Goal: Task Accomplishment & Management: Use online tool/utility

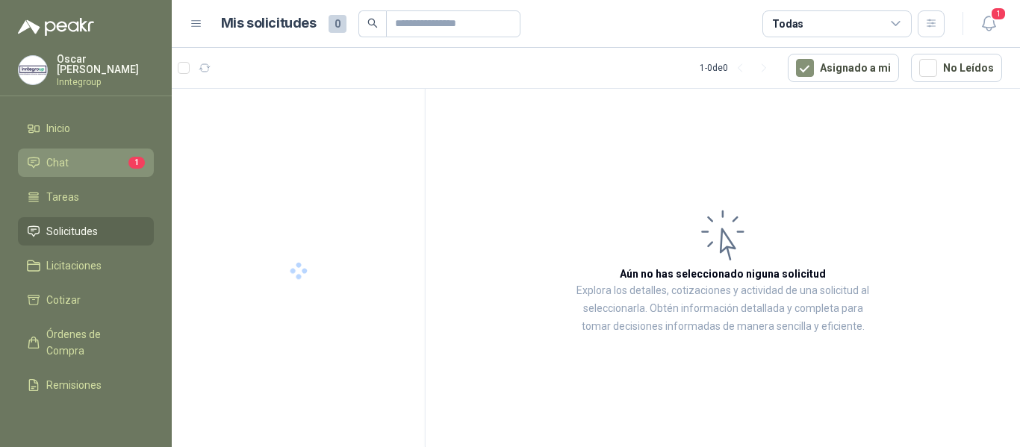
click at [97, 155] on li "Chat 1" at bounding box center [86, 163] width 118 height 16
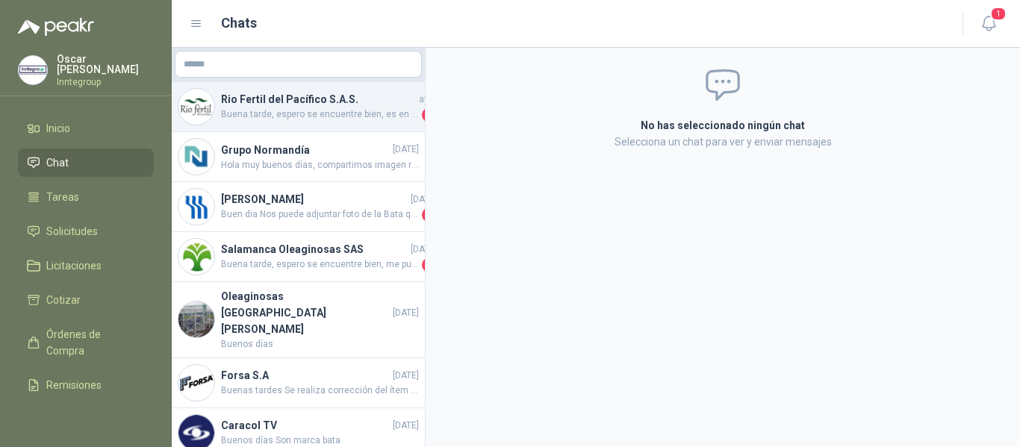
click at [338, 117] on span "Buena tarde, espero se encuentre bien, es en gel?" at bounding box center [320, 115] width 198 height 15
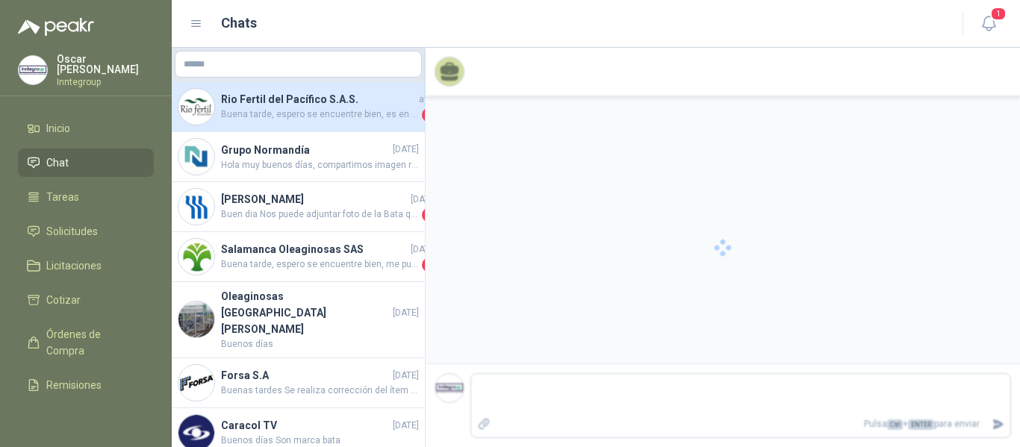
scroll to position [1313, 0]
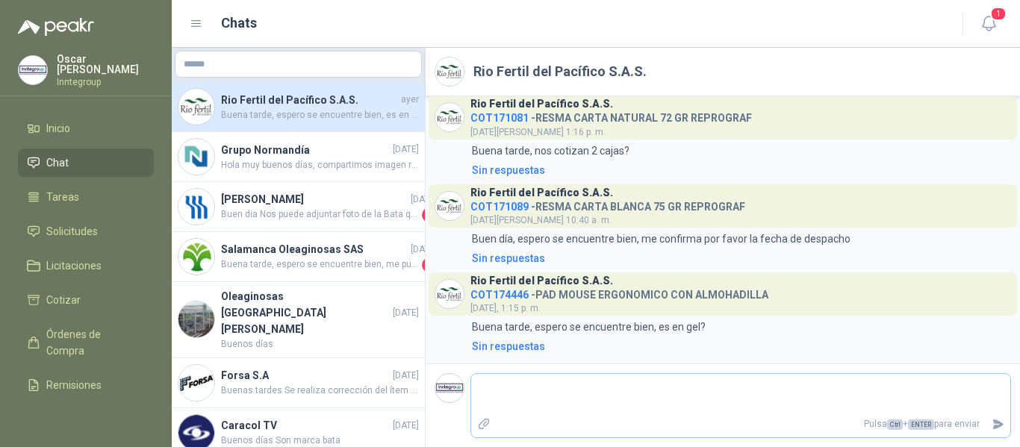
click at [642, 389] on textarea at bounding box center [740, 394] width 539 height 34
type textarea "*"
type textarea "**"
type textarea "***"
type textarea "****"
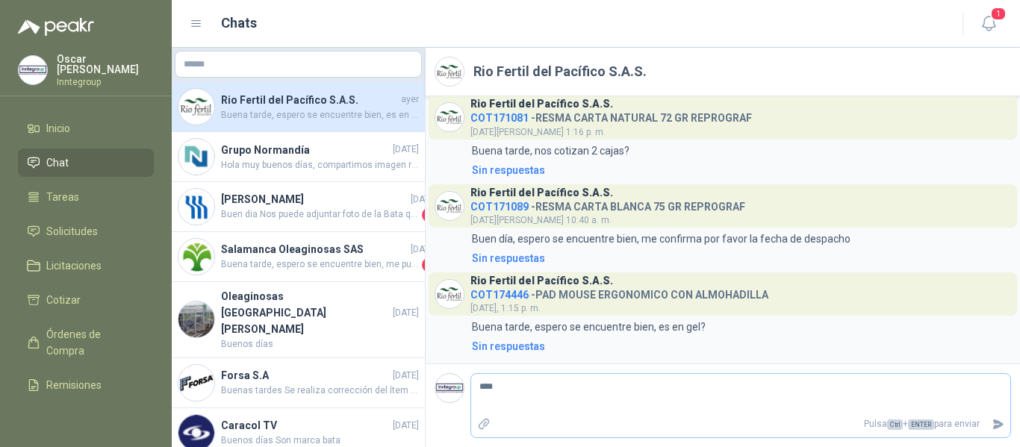
type textarea "*****"
type textarea "******"
type textarea "********"
type textarea "*********"
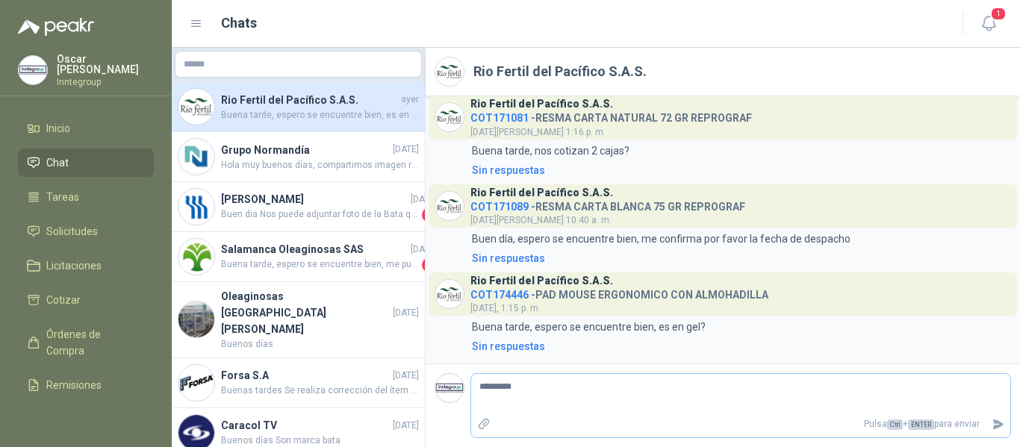
type textarea "**********"
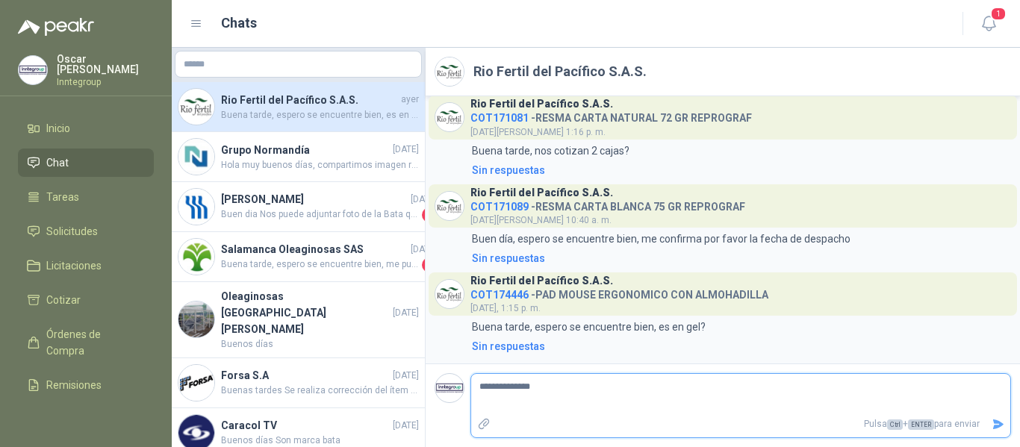
click at [1001, 423] on icon "Enviar" at bounding box center [998, 425] width 10 height 10
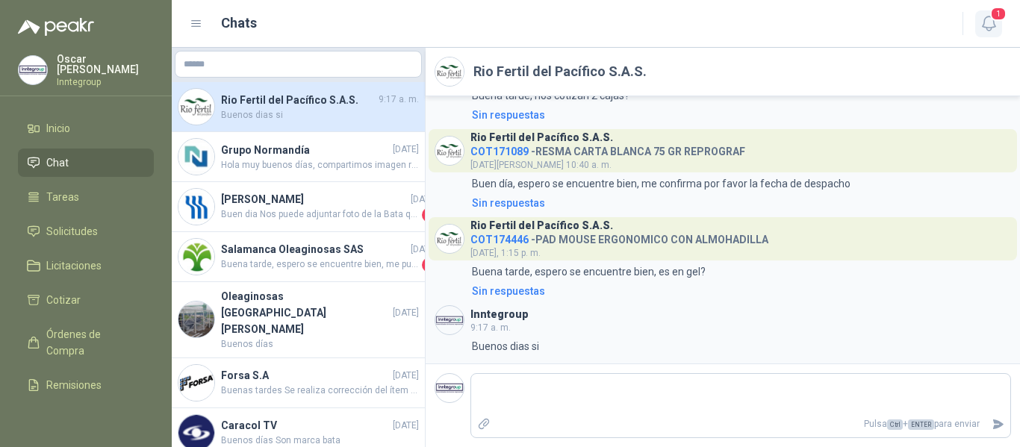
click at [993, 24] on icon "button" at bounding box center [988, 23] width 13 height 14
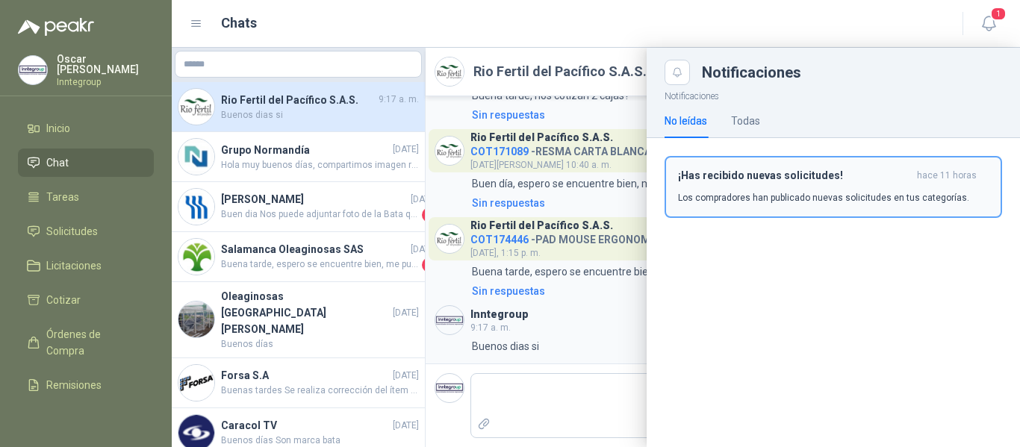
click at [866, 186] on div "¡Has recibido nuevas solicitudes! hace 11 horas Los compradores han publicado n…" at bounding box center [833, 187] width 311 height 35
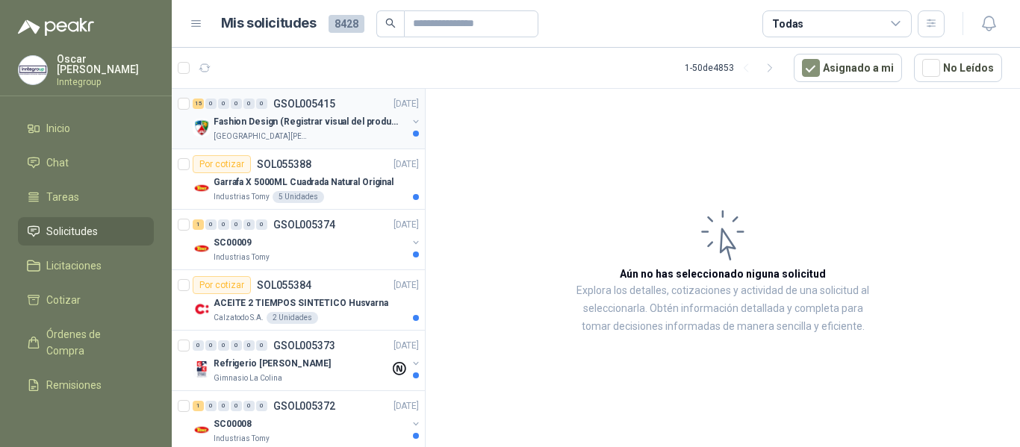
click at [299, 134] on div "[GEOGRAPHIC_DATA][PERSON_NAME]" at bounding box center [310, 137] width 193 height 12
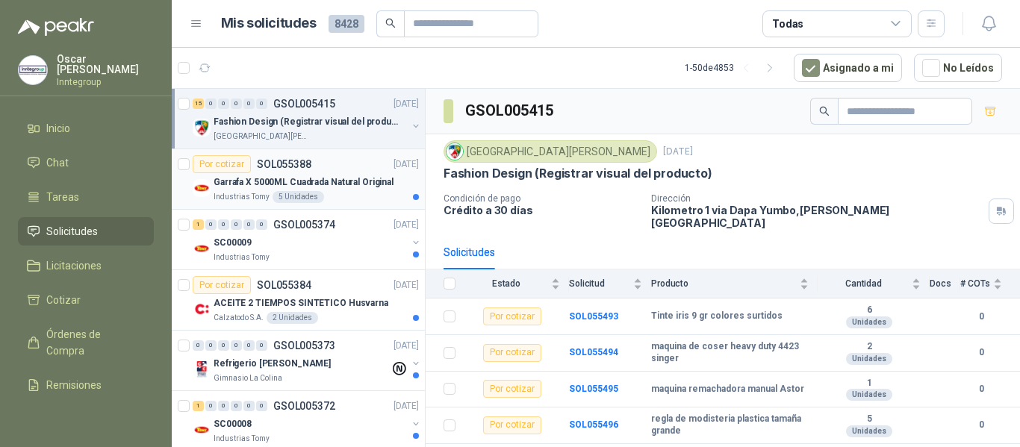
click at [319, 174] on div "Garrafa X 5000ML Cuadrada Natural Original" at bounding box center [316, 182] width 205 height 18
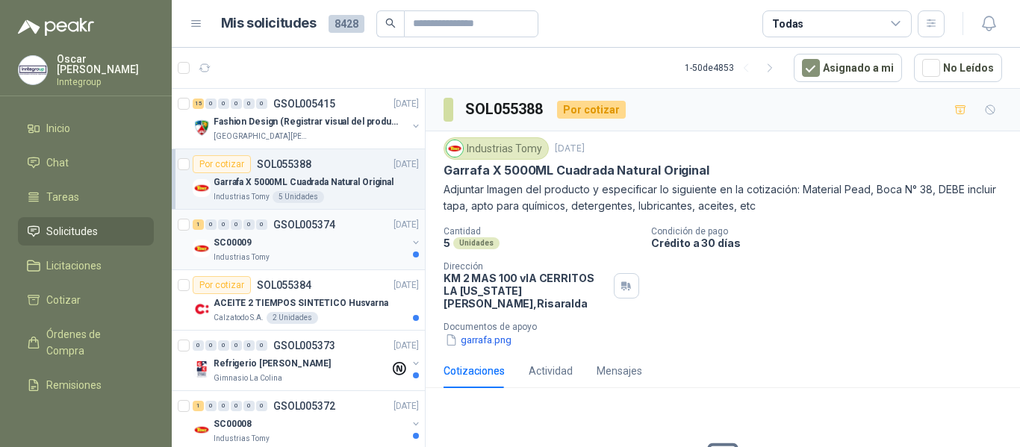
click at [309, 228] on p "GSOL005374" at bounding box center [304, 225] width 62 height 10
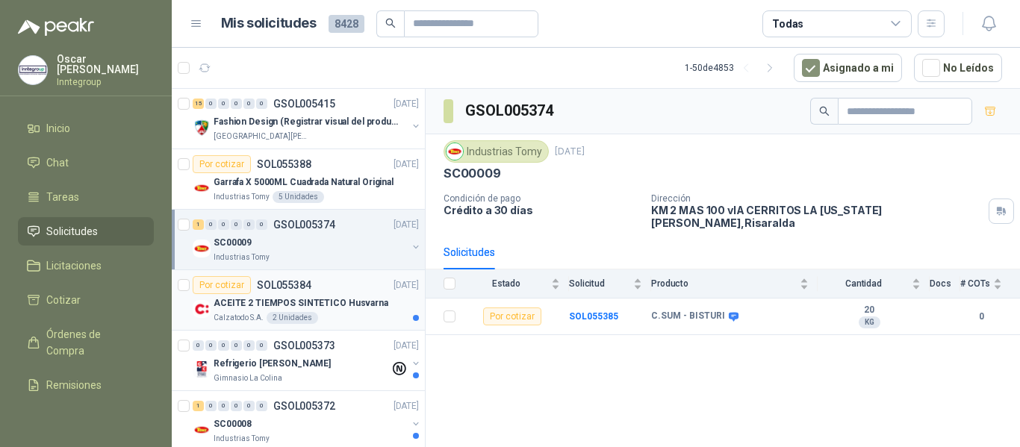
click at [294, 290] on p "SOL055384" at bounding box center [284, 285] width 55 height 10
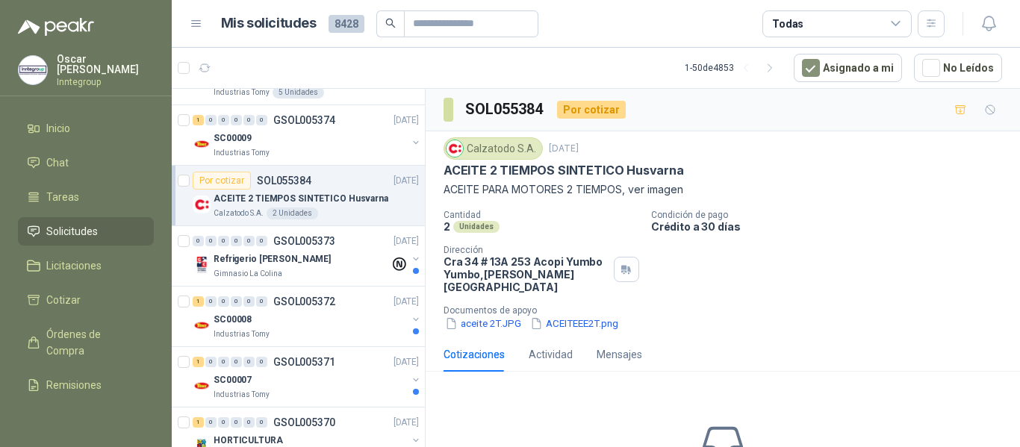
scroll to position [149, 0]
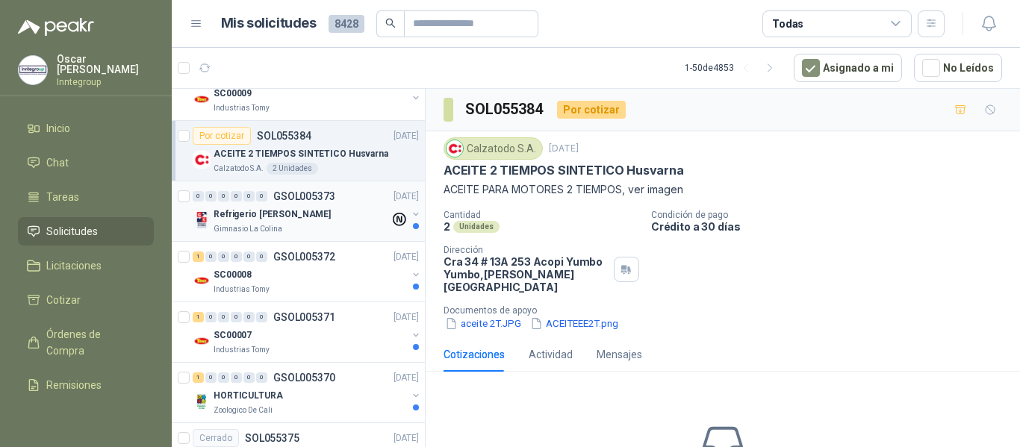
click at [326, 205] on div "0 0 0 0 0 0 GSOL005373 [DATE]" at bounding box center [307, 196] width 229 height 18
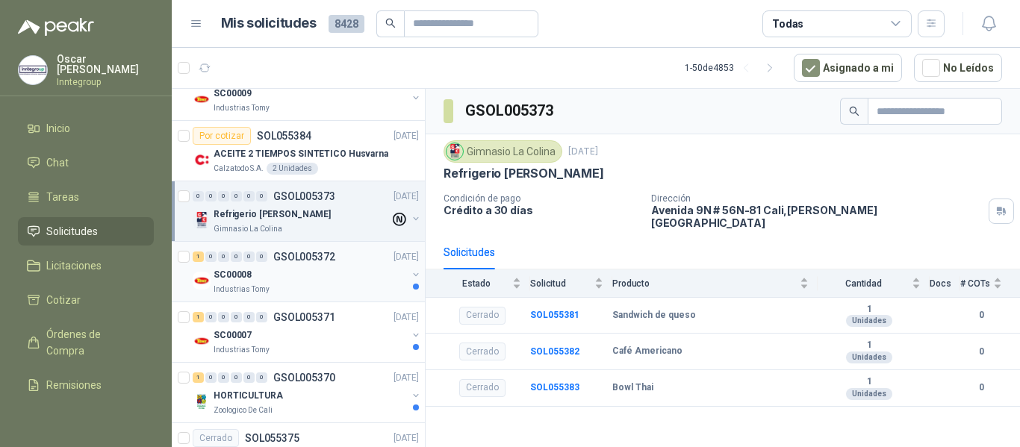
click at [326, 263] on div "1 0 0 0 0 0 GSOL005372 [DATE]" at bounding box center [307, 257] width 229 height 18
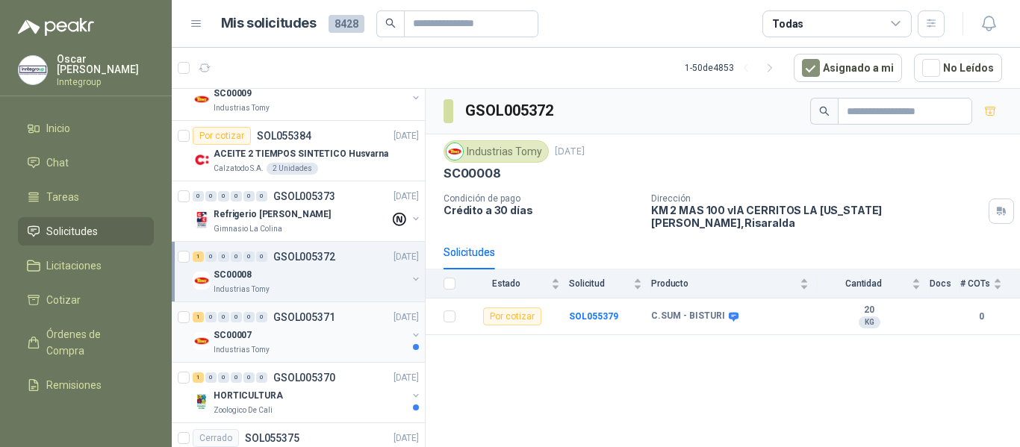
click at [306, 317] on p "GSOL005371" at bounding box center [304, 317] width 62 height 10
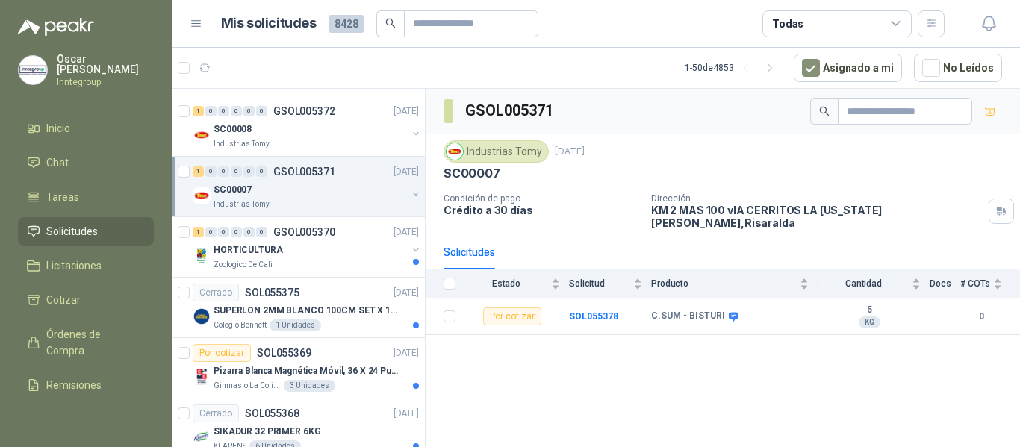
scroll to position [299, 0]
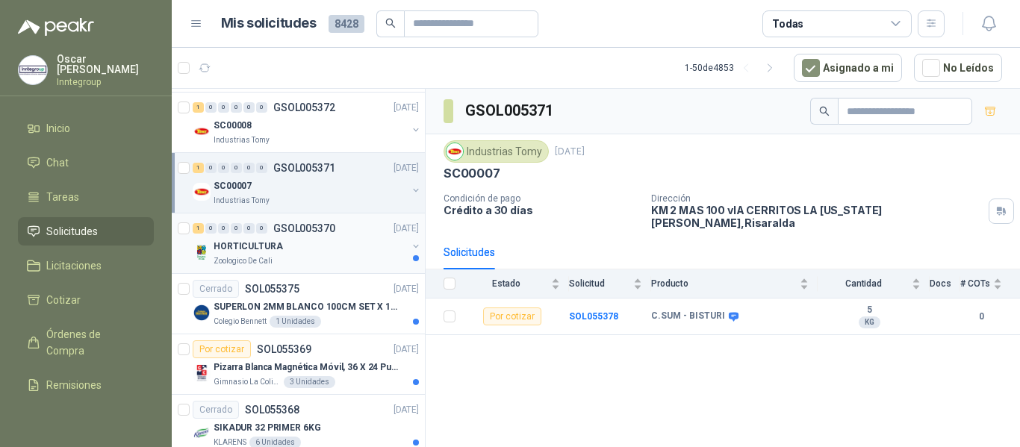
click at [313, 240] on div "HORTICULTURA" at bounding box center [310, 246] width 193 height 18
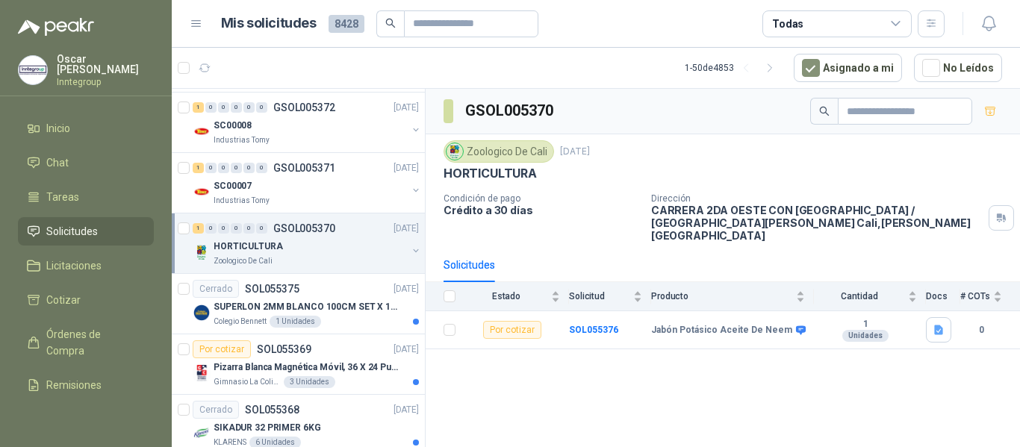
scroll to position [373, 0]
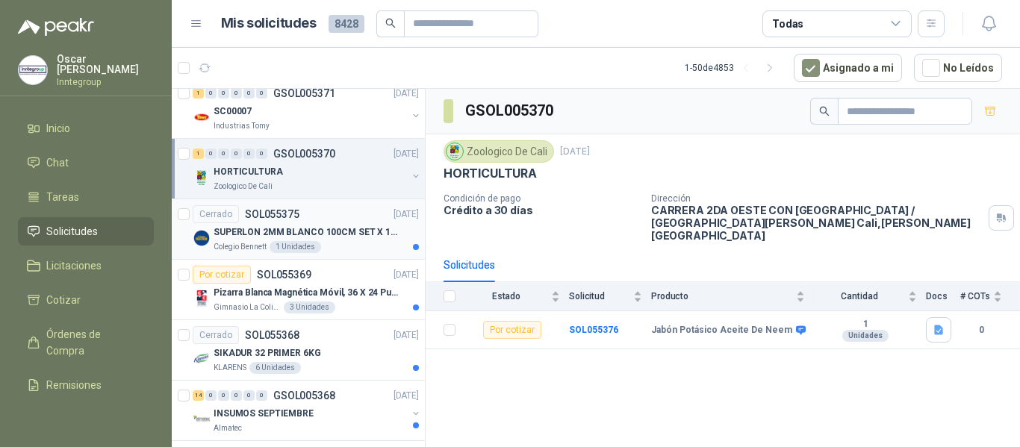
click at [349, 248] on div "Colegio [PERSON_NAME] 1 Unidades" at bounding box center [316, 247] width 205 height 12
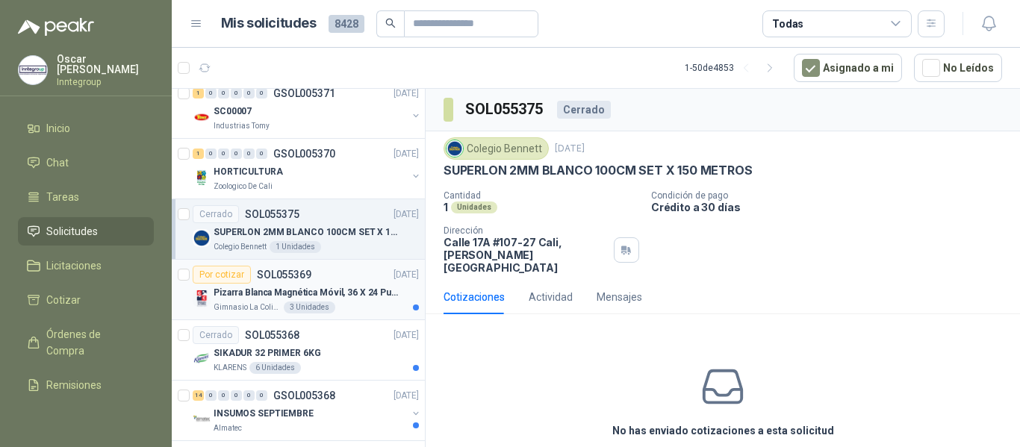
click at [357, 301] on div "Pizarra Blanca Magnética Móvil, 36 X 24 Pulgadas, Dob" at bounding box center [316, 293] width 205 height 18
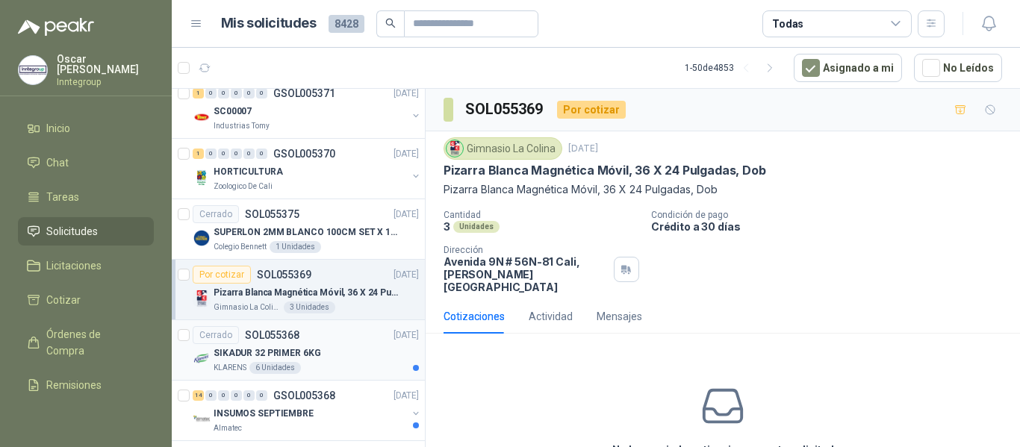
click at [320, 344] on div "SIKADUR 32 PRIMER 6KG" at bounding box center [316, 353] width 205 height 18
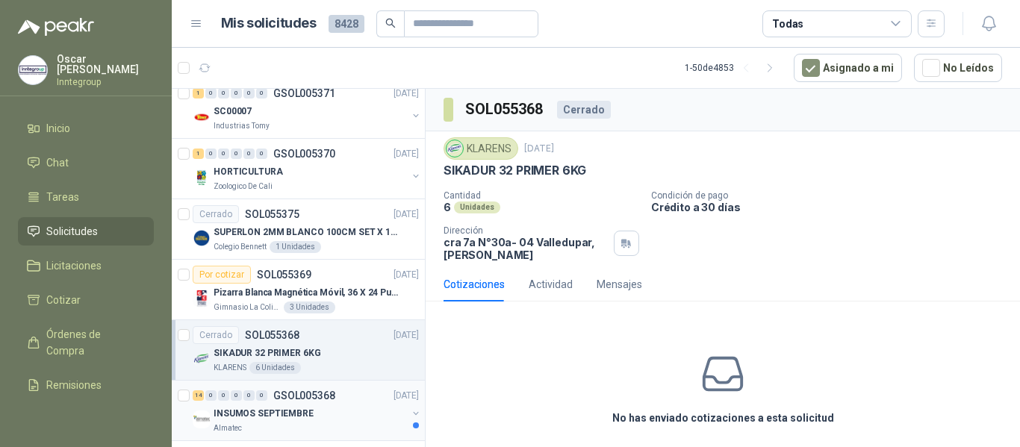
click at [307, 395] on p "GSOL005368" at bounding box center [304, 396] width 62 height 10
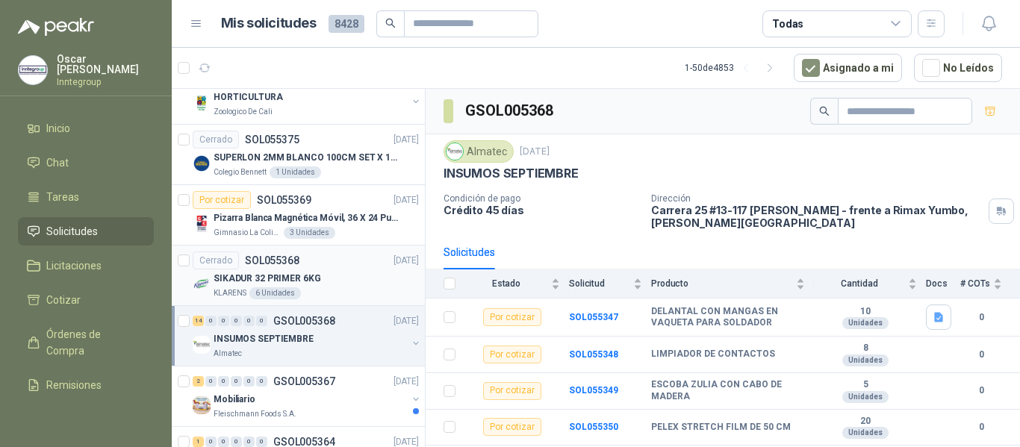
scroll to position [523, 0]
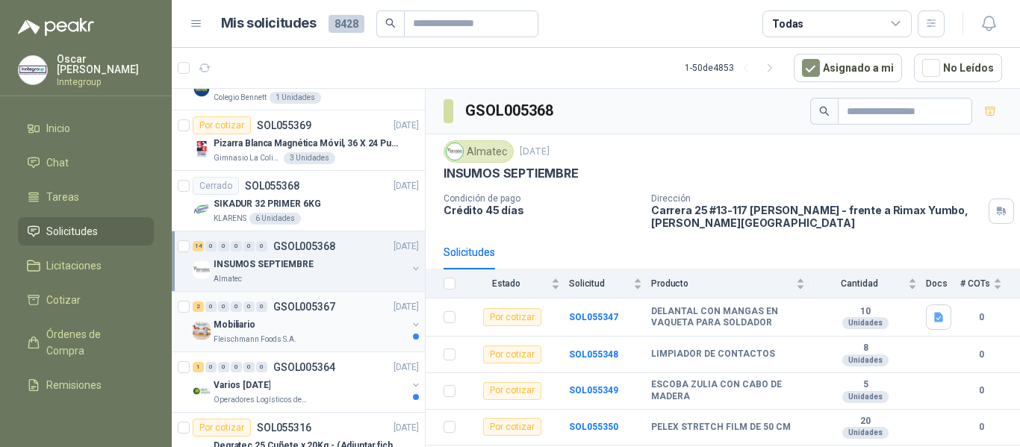
click at [303, 324] on div "Mobiliario" at bounding box center [310, 325] width 193 height 18
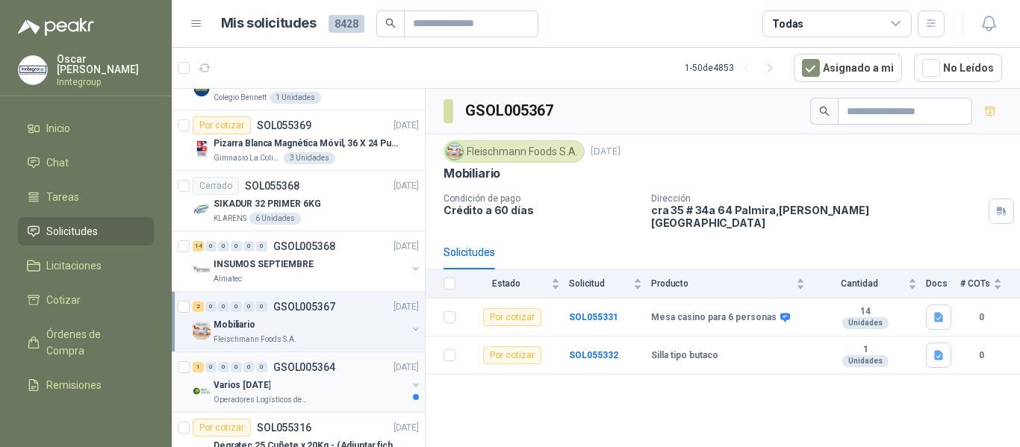
click at [291, 390] on div "Varios [DATE]" at bounding box center [310, 385] width 193 height 18
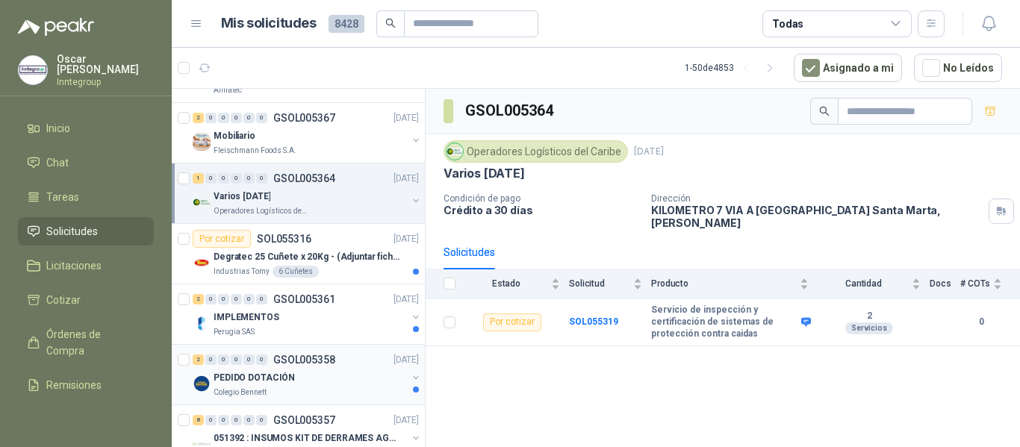
scroll to position [747, 0]
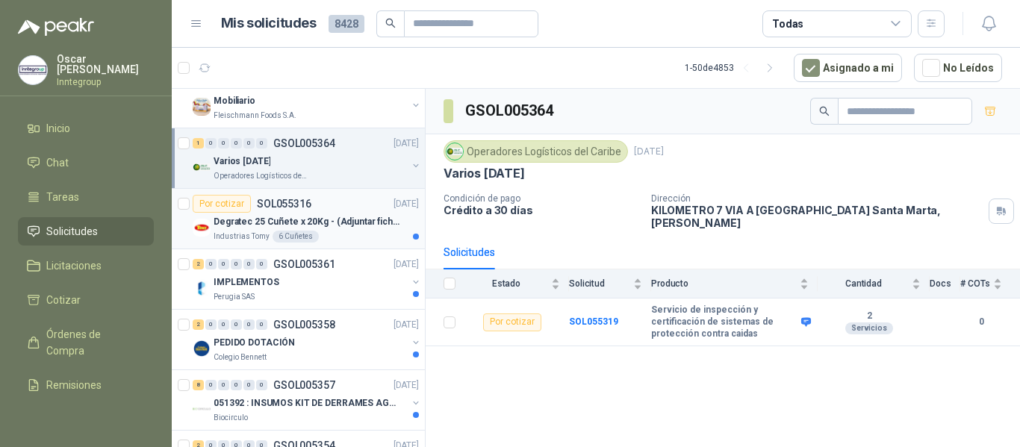
click at [340, 230] on div "Degratec 25 Cuñete x 20Kg - (Adjuntar ficha técnica)" at bounding box center [316, 222] width 205 height 18
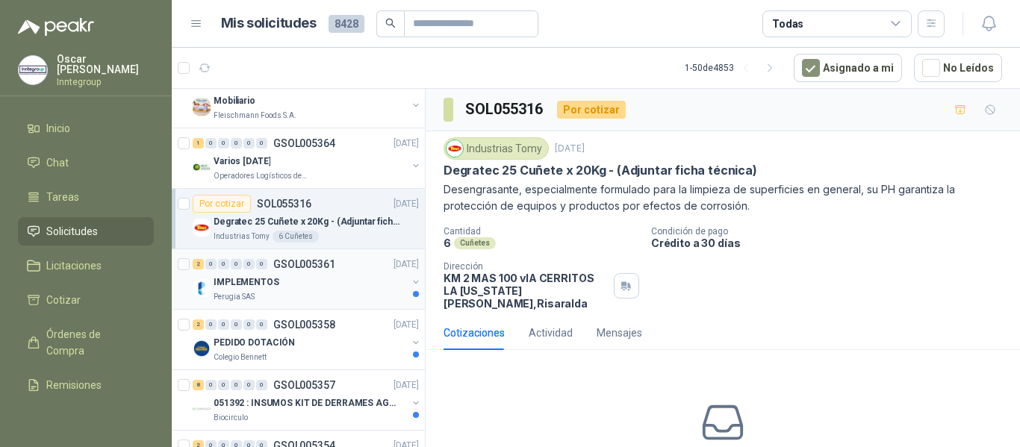
click at [350, 294] on div "Perugia SAS" at bounding box center [310, 297] width 193 height 12
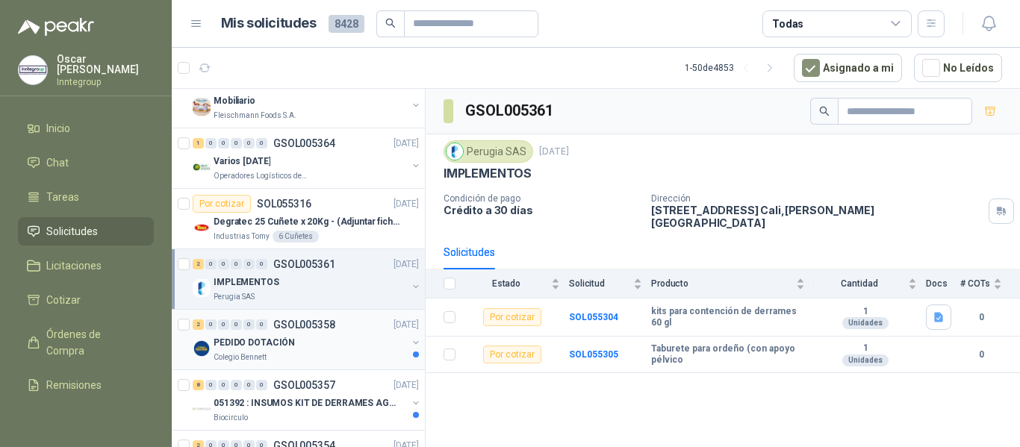
click at [291, 344] on div "PEDIDO DOTACIÓN" at bounding box center [310, 343] width 193 height 18
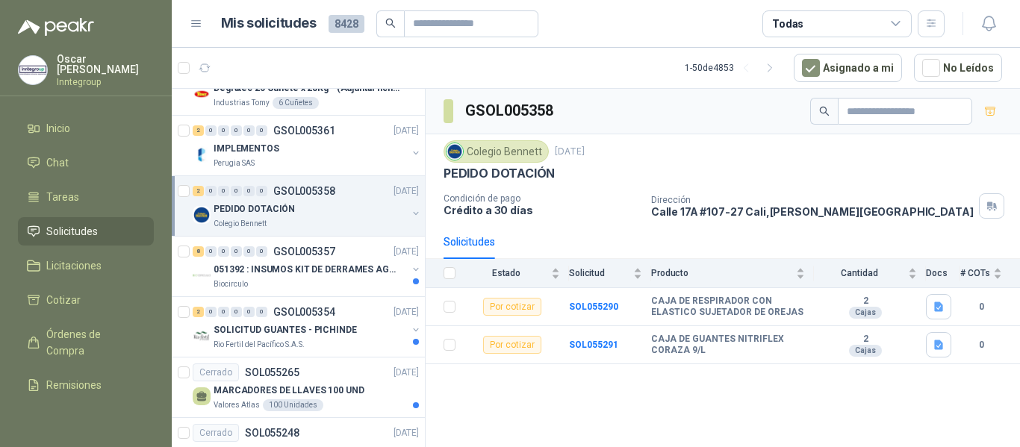
scroll to position [896, 0]
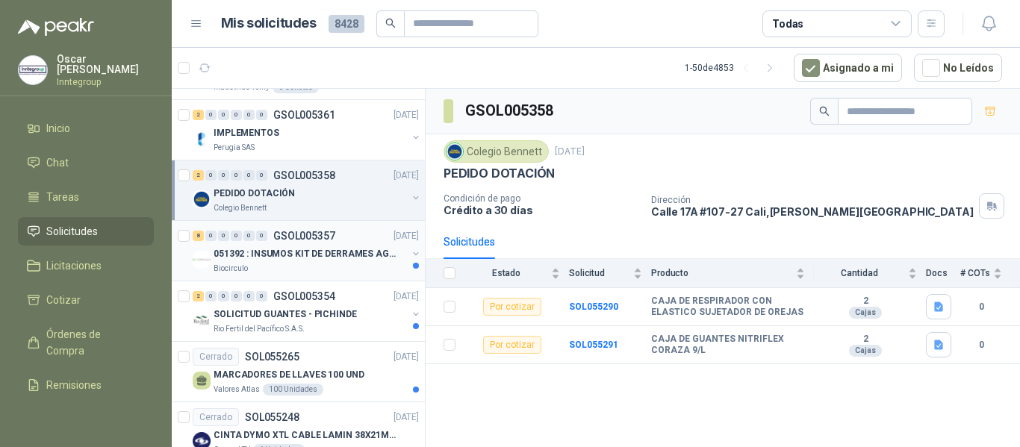
click at [334, 254] on p "051392 : INSUMOS KIT DE DERRAMES AGOSTO 2025" at bounding box center [307, 254] width 186 height 14
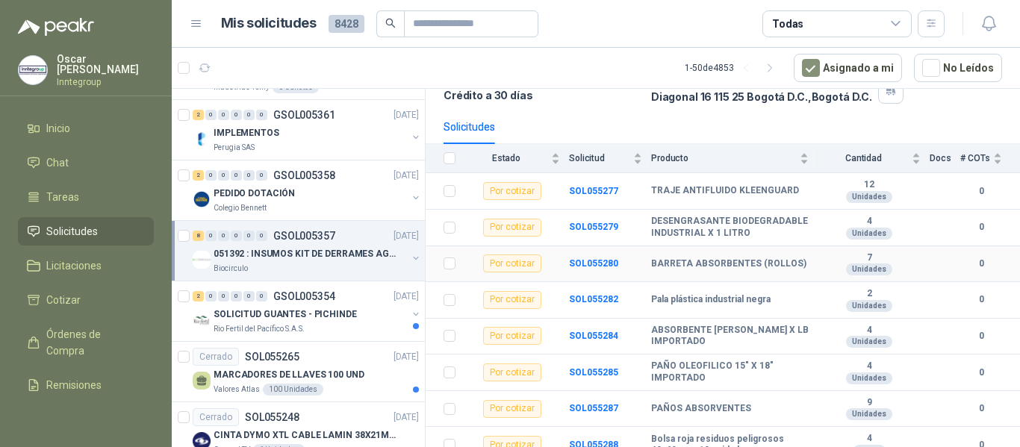
scroll to position [137, 0]
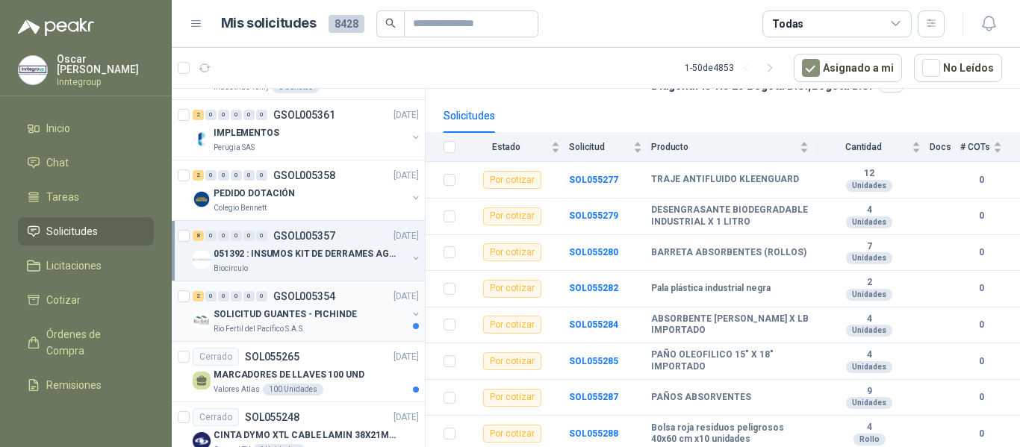
click at [308, 314] on p "SOLICITUD GUANTES - PICHINDE" at bounding box center [285, 315] width 143 height 14
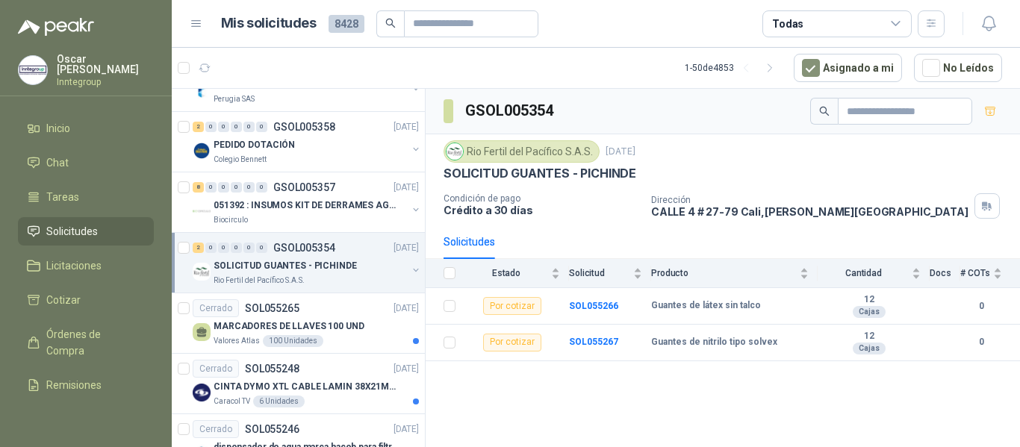
scroll to position [971, 0]
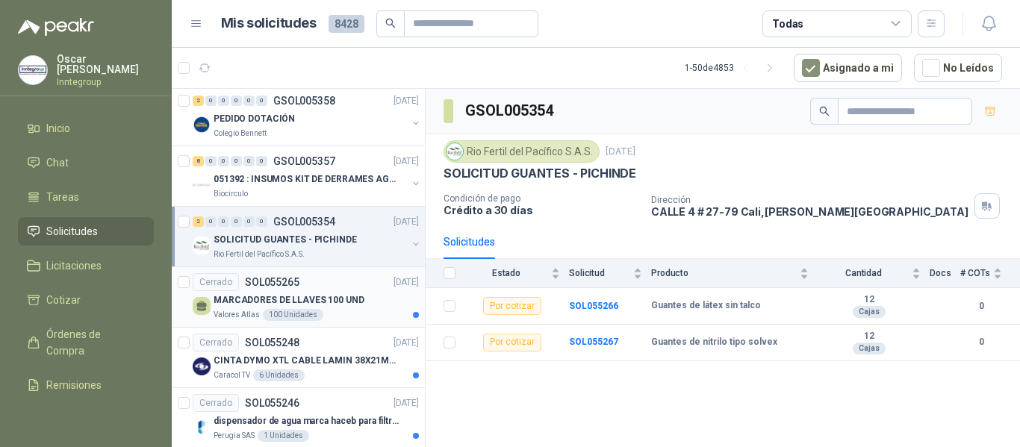
click at [326, 304] on p "MARCADORES DE LLAVES 100 UND" at bounding box center [289, 300] width 151 height 14
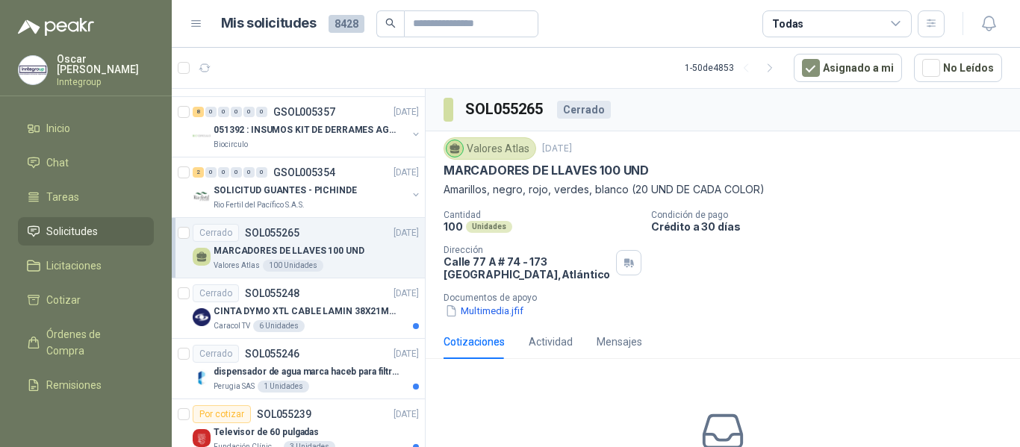
scroll to position [1045, 0]
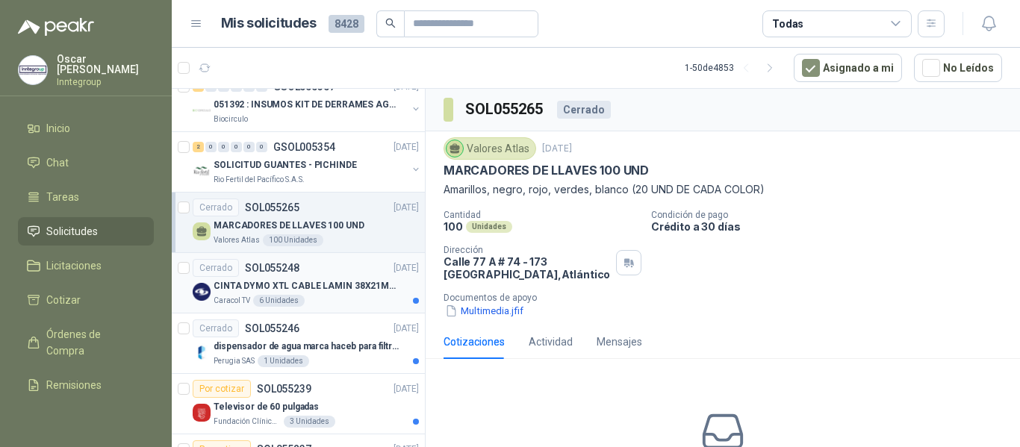
click at [329, 299] on div "Caracol TV 6 Unidades" at bounding box center [316, 301] width 205 height 12
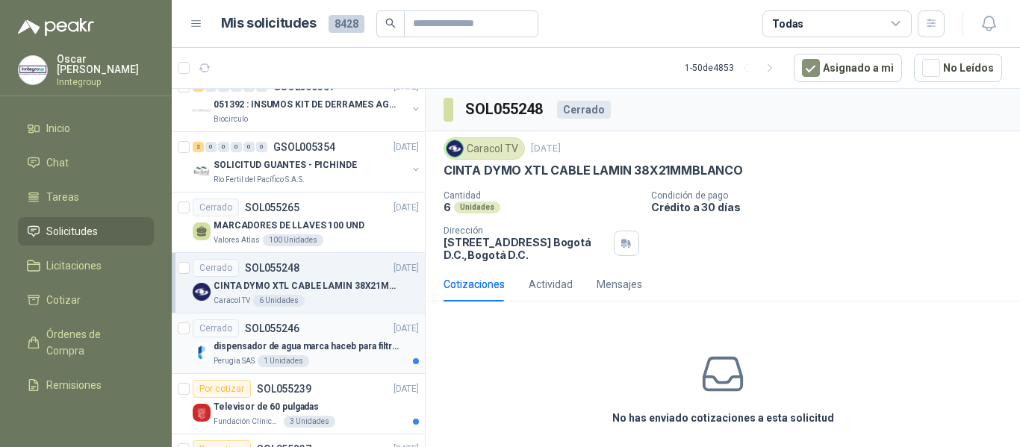
click at [318, 344] on p "dispensador de agua marca haceb para filtros Nikkei" at bounding box center [307, 347] width 186 height 14
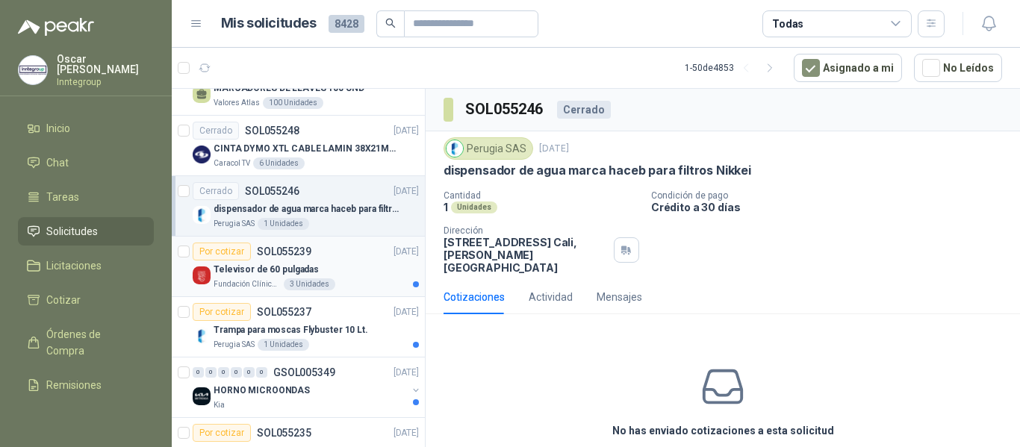
scroll to position [1195, 0]
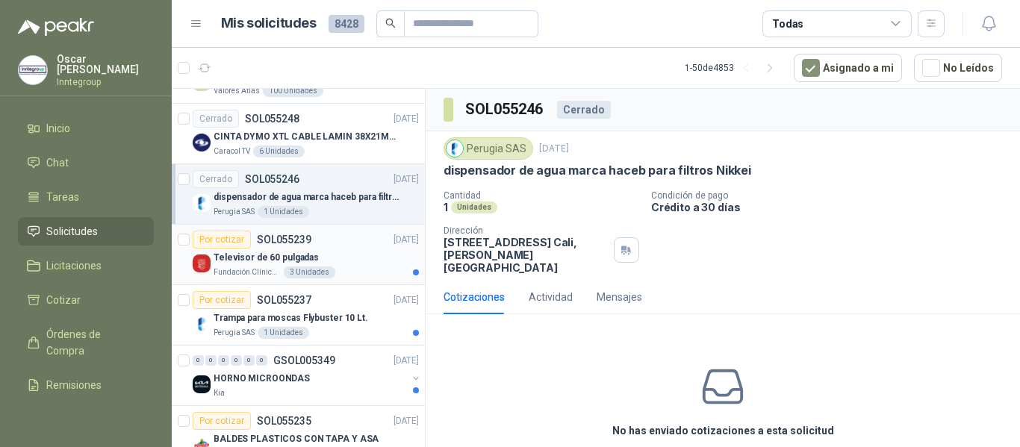
click at [336, 268] on div "Fundación Clínica Shaio 3 Unidades" at bounding box center [316, 273] width 205 height 12
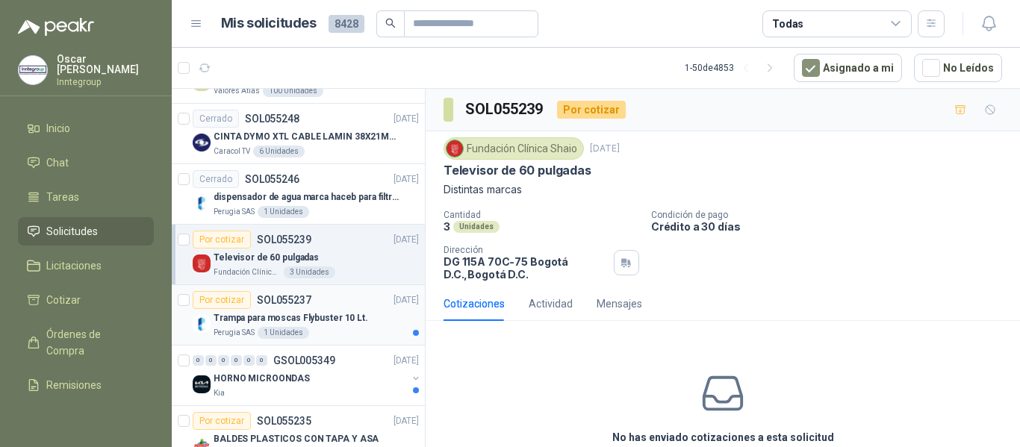
click at [350, 328] on div "Perugia SAS 1 Unidades" at bounding box center [316, 333] width 205 height 12
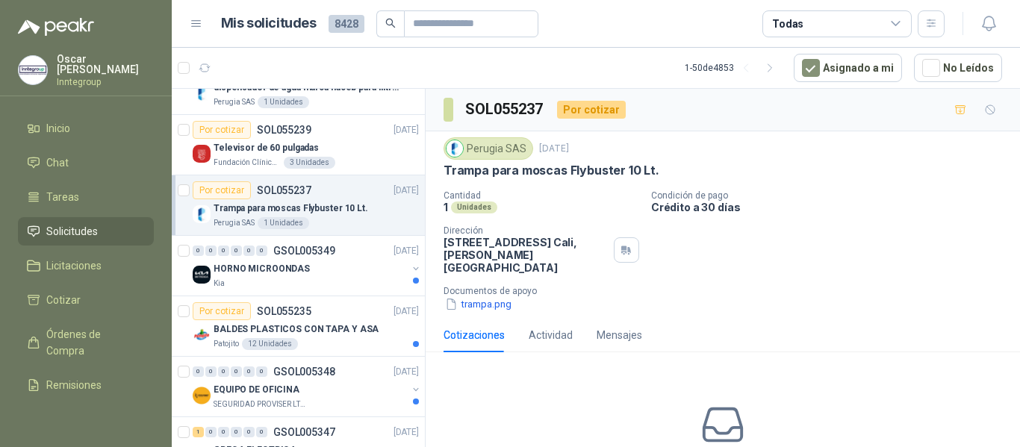
scroll to position [1344, 0]
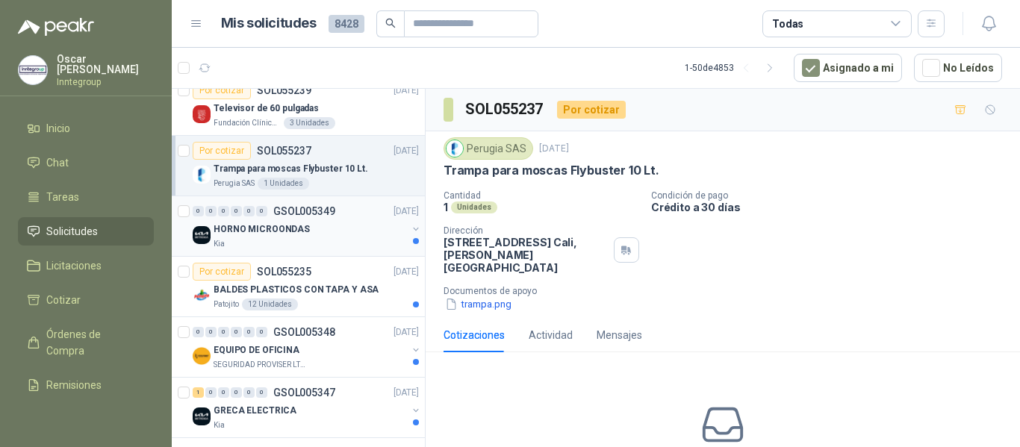
click at [370, 227] on div "HORNO MICROONDAS" at bounding box center [310, 229] width 193 height 18
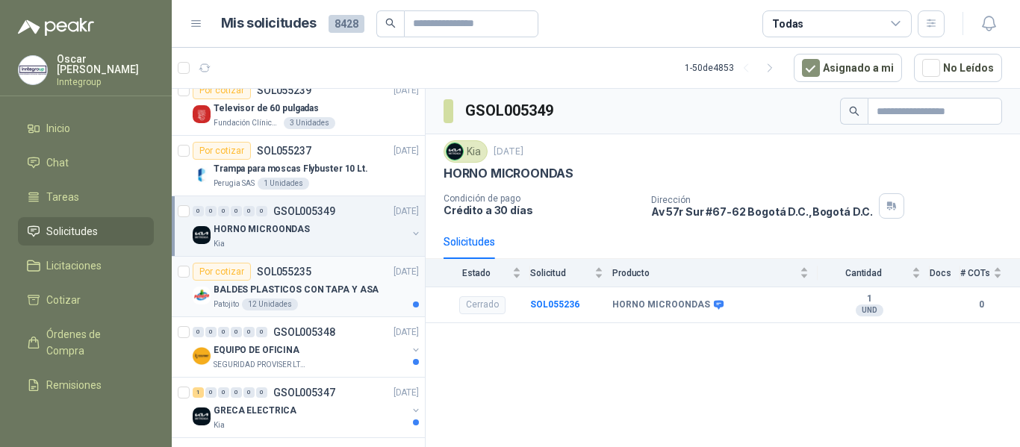
click at [346, 299] on div "Patojito 12 Unidades" at bounding box center [316, 305] width 205 height 12
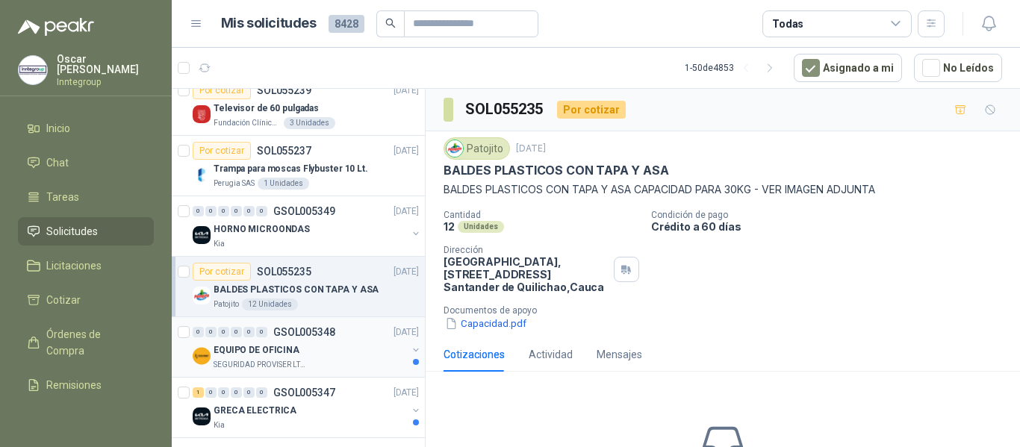
click at [312, 352] on div "EQUIPO DE OFICINA" at bounding box center [310, 350] width 193 height 18
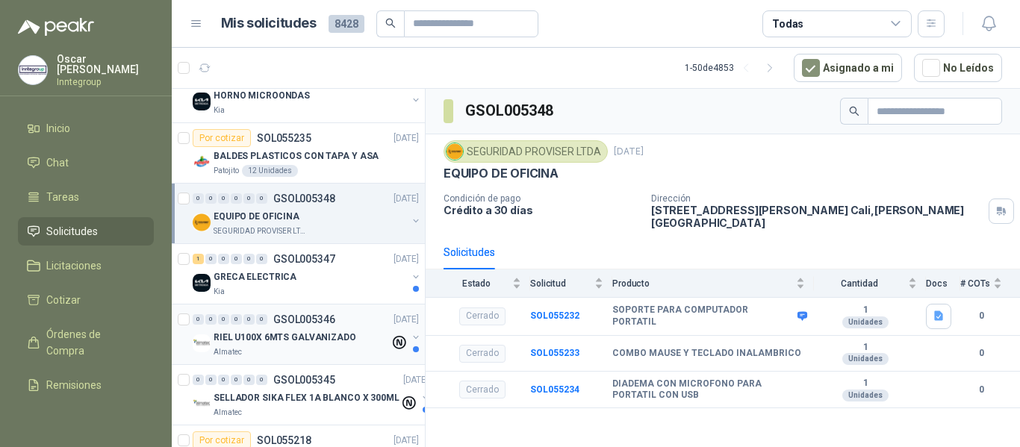
scroll to position [1494, 0]
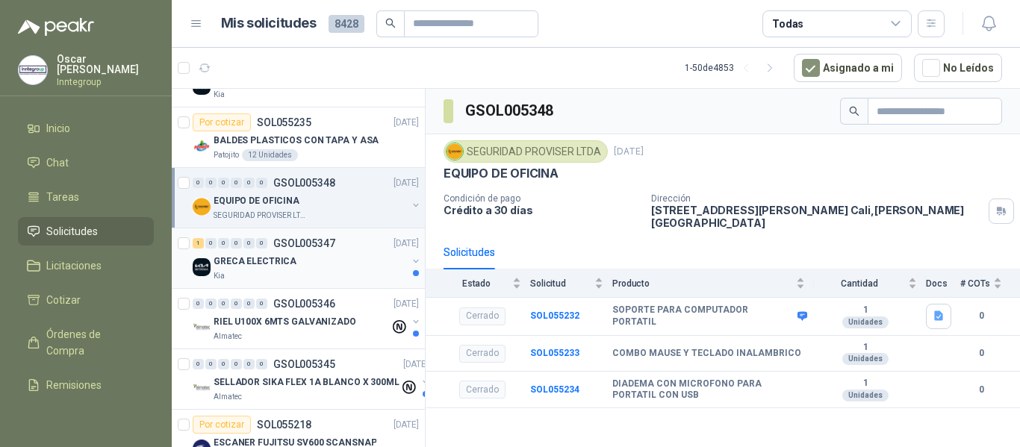
click at [299, 261] on div "GRECA ELECTRICA" at bounding box center [310, 261] width 193 height 18
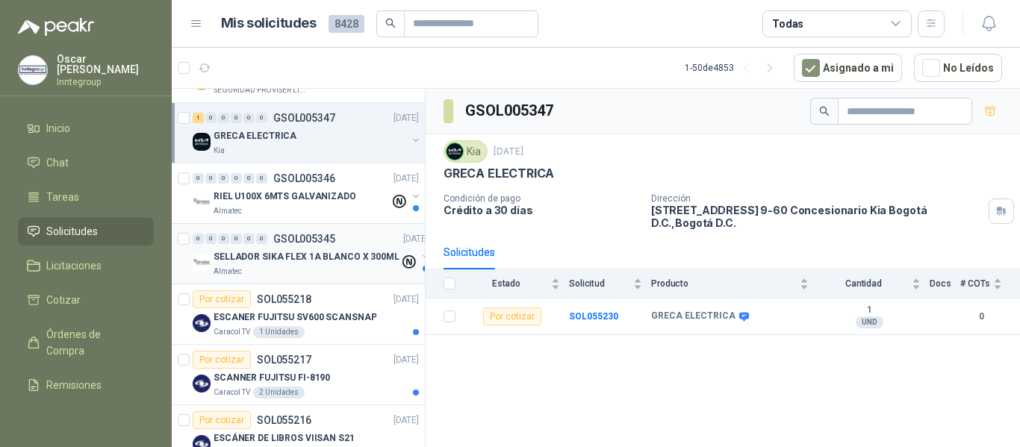
scroll to position [1643, 0]
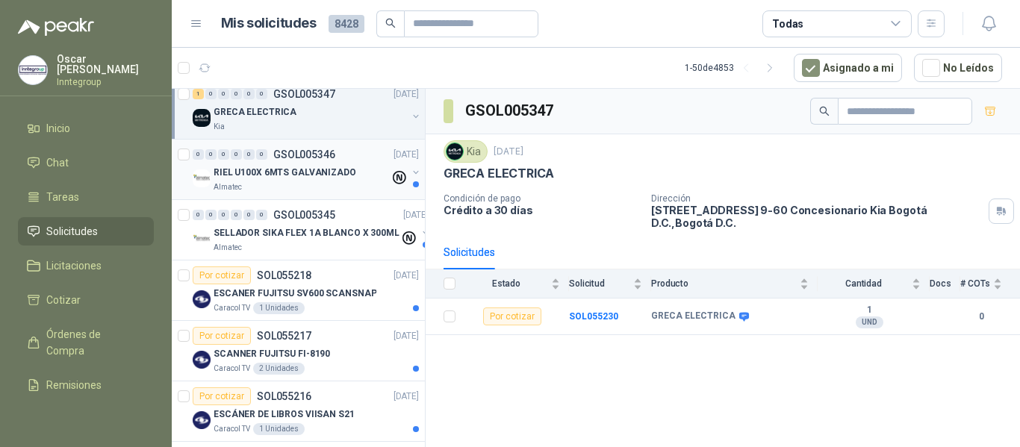
drag, startPoint x: 342, startPoint y: 178, endPoint x: 336, endPoint y: 183, distance: 7.9
click at [340, 180] on div "RIEL U100X 6MTS GALVANIZADO" at bounding box center [302, 173] width 176 height 18
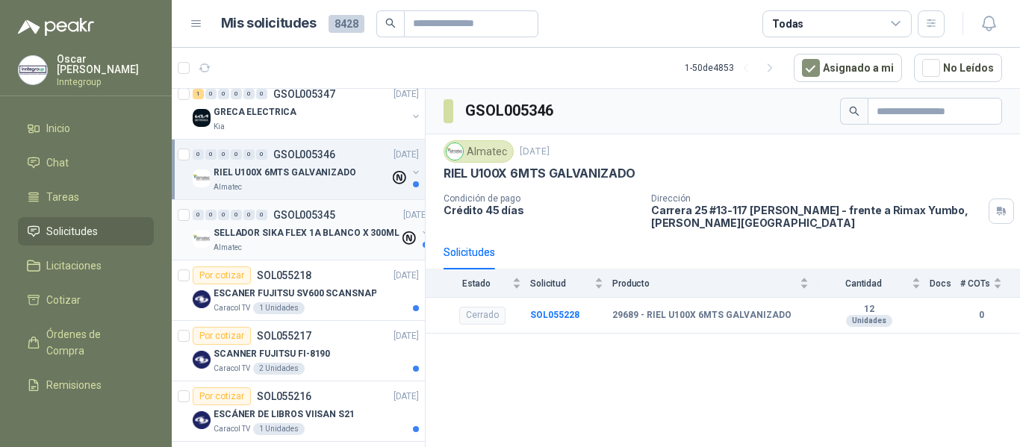
click at [302, 244] on div "Almatec" at bounding box center [307, 248] width 186 height 12
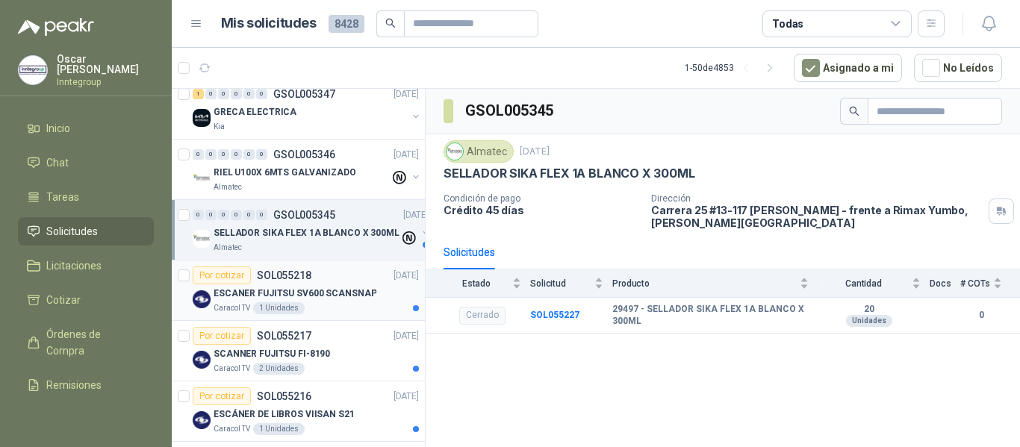
click at [311, 296] on p "ESCANER FUJITSU SV600 SCANSNAP" at bounding box center [295, 294] width 163 height 14
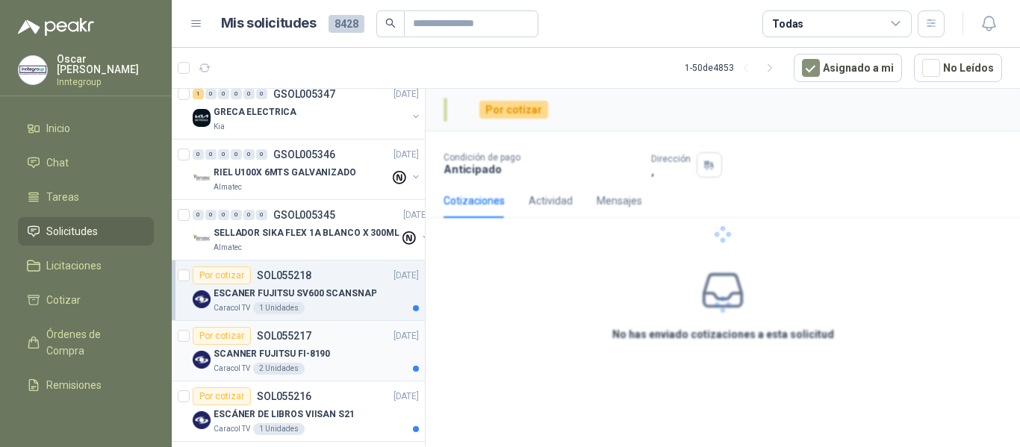
click at [315, 342] on div "Por cotizar SOL055217 [DATE]" at bounding box center [306, 336] width 226 height 18
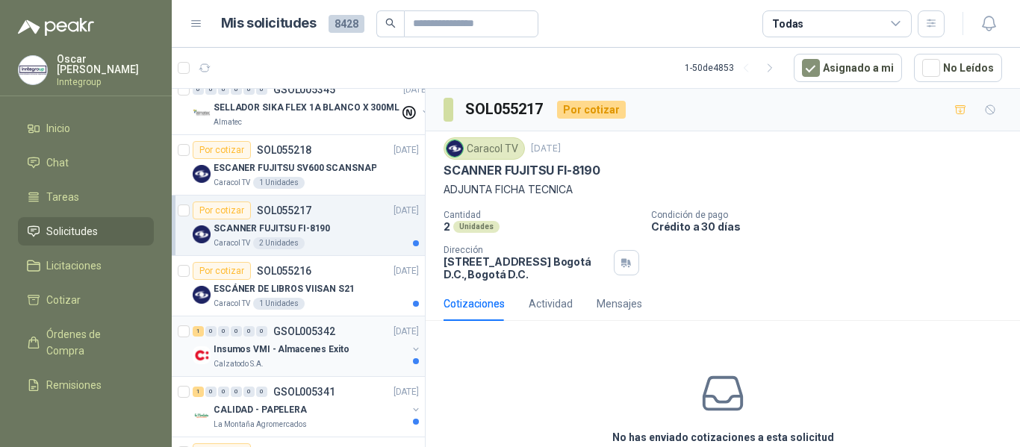
scroll to position [1792, 0]
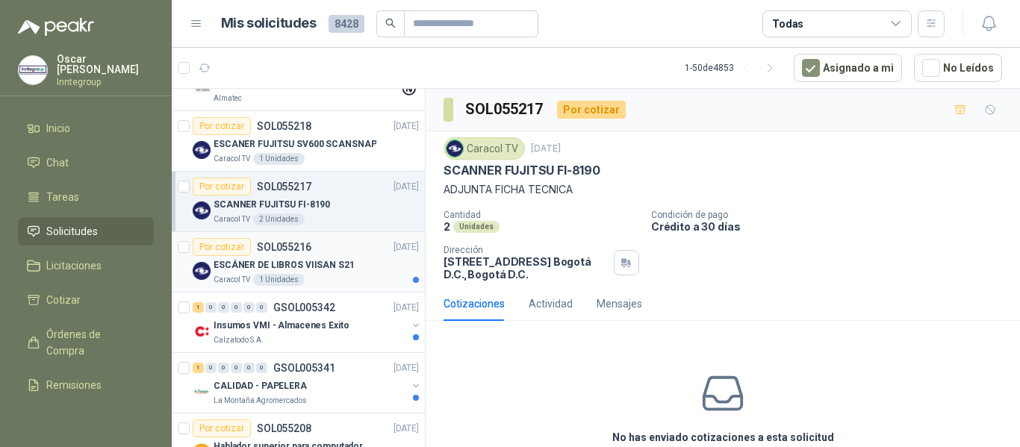
click at [320, 261] on p "ESCÁNER DE LIBROS VIISAN S21" at bounding box center [284, 265] width 141 height 14
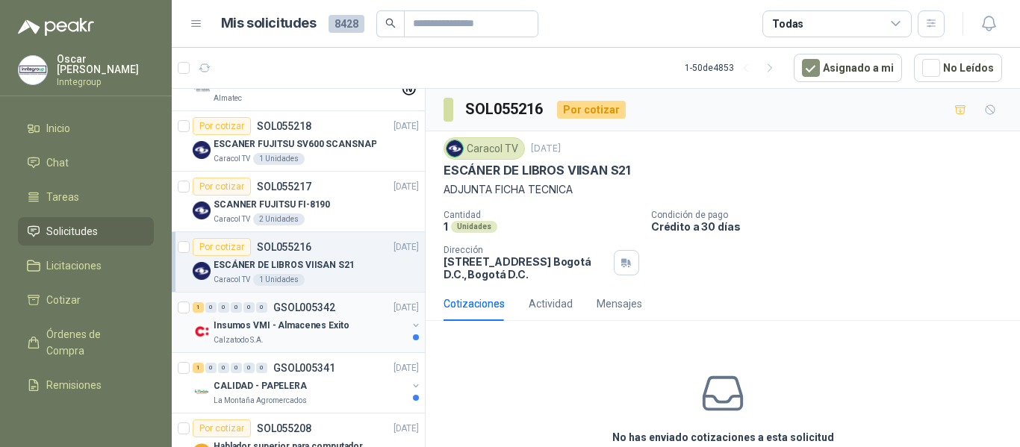
click at [306, 341] on div "Calzatodo S.A." at bounding box center [310, 341] width 193 height 12
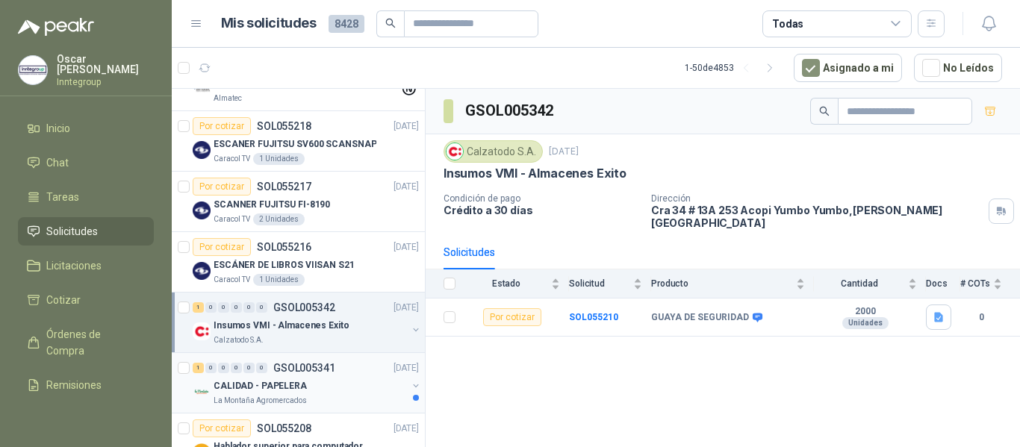
click at [301, 385] on div "CALIDAD - PAPELERA" at bounding box center [310, 386] width 193 height 18
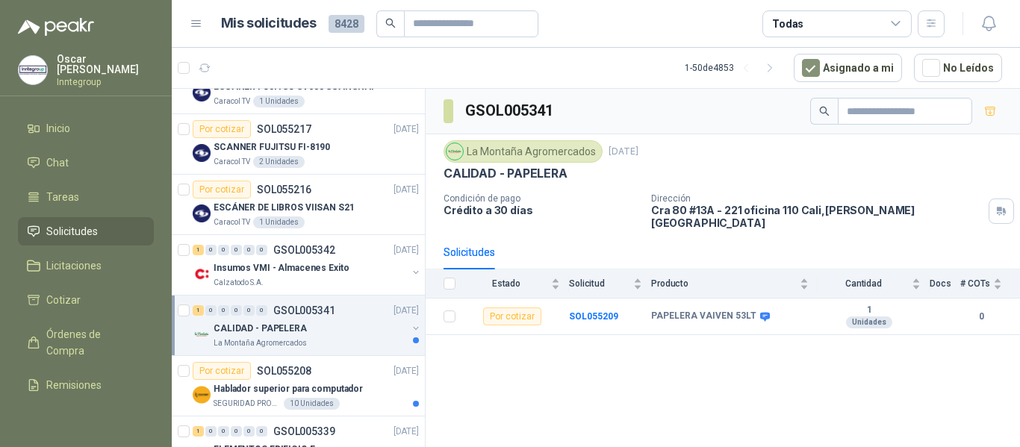
scroll to position [1867, 0]
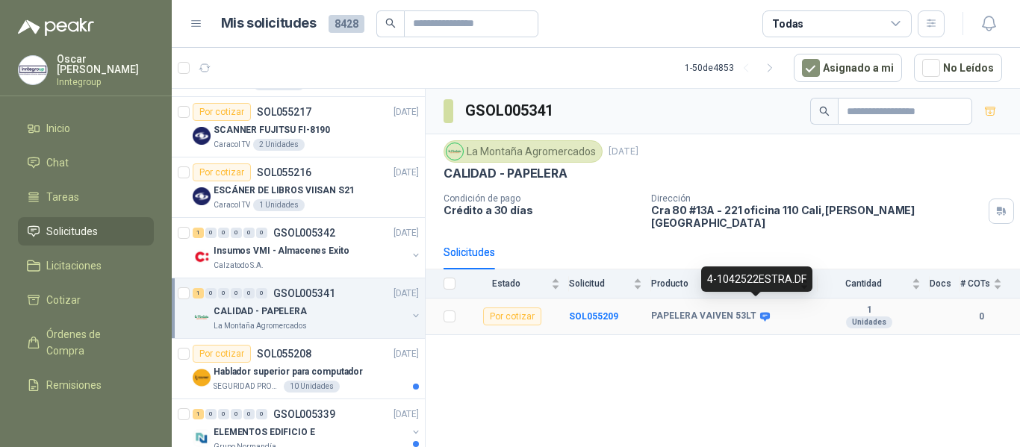
click at [754, 283] on div "4-1042522ESTRA.DF" at bounding box center [756, 279] width 111 height 25
click at [600, 311] on b "SOL055209" at bounding box center [593, 316] width 49 height 10
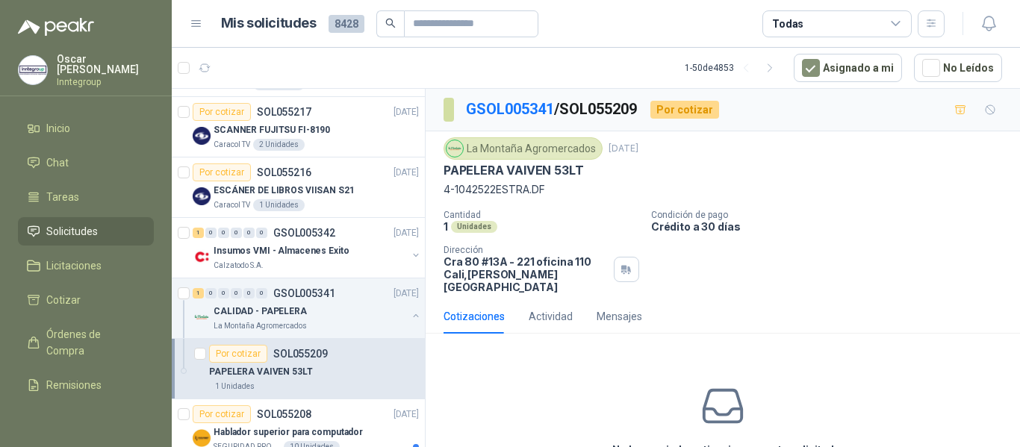
scroll to position [72, 0]
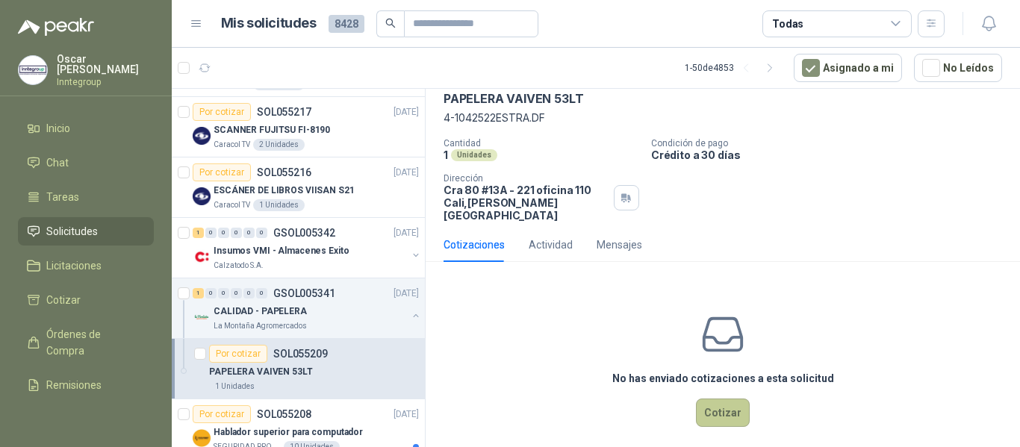
click at [721, 410] on button "Cotizar" at bounding box center [723, 413] width 54 height 28
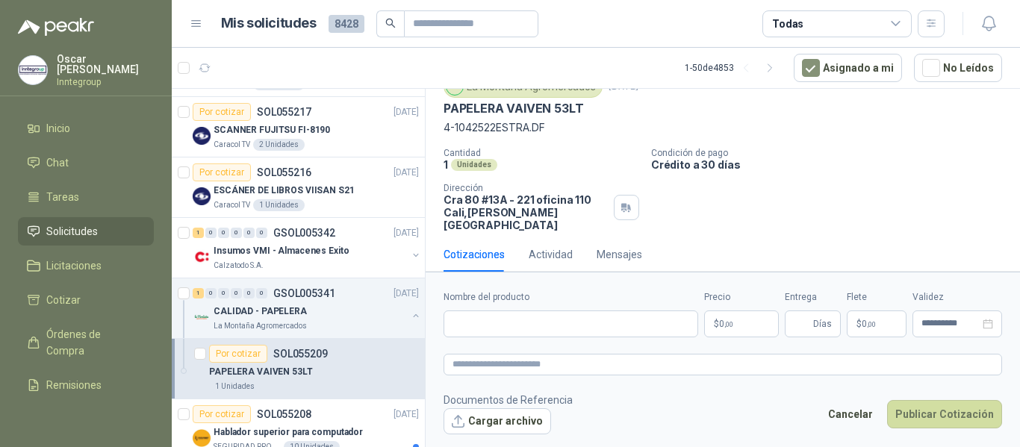
scroll to position [61, 0]
drag, startPoint x: 443, startPoint y: 107, endPoint x: 557, endPoint y: 128, distance: 116.2
click at [557, 128] on div "La Montaña Agromercados [DATE] PAPELERA VAIVEN 53LT 4-1042522ESTRA.DF Cantidad …" at bounding box center [723, 154] width 594 height 168
copy div "PAPELERA VAIVEN 53LT 4-1042522ESTRA.DF"
click at [626, 317] on input "Nombre del producto" at bounding box center [571, 324] width 255 height 27
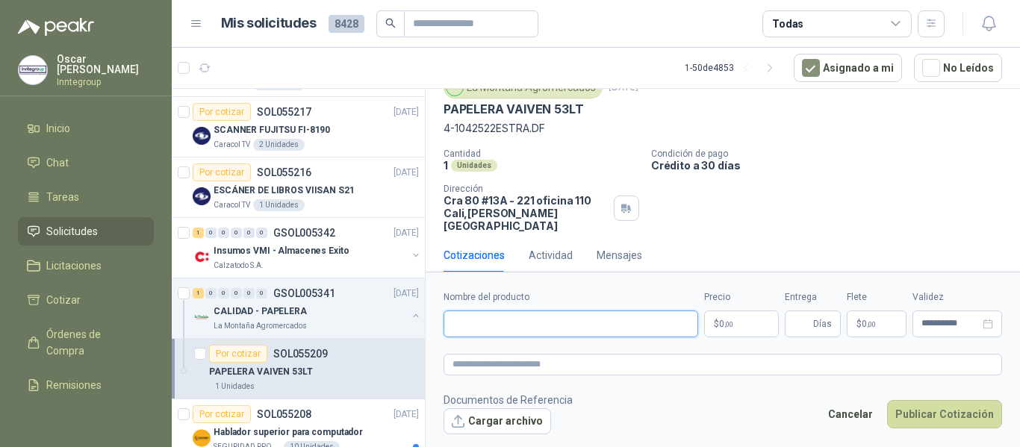
paste input "**********"
type input "**********"
click at [745, 326] on p "$ 0 ,00" at bounding box center [741, 324] width 75 height 27
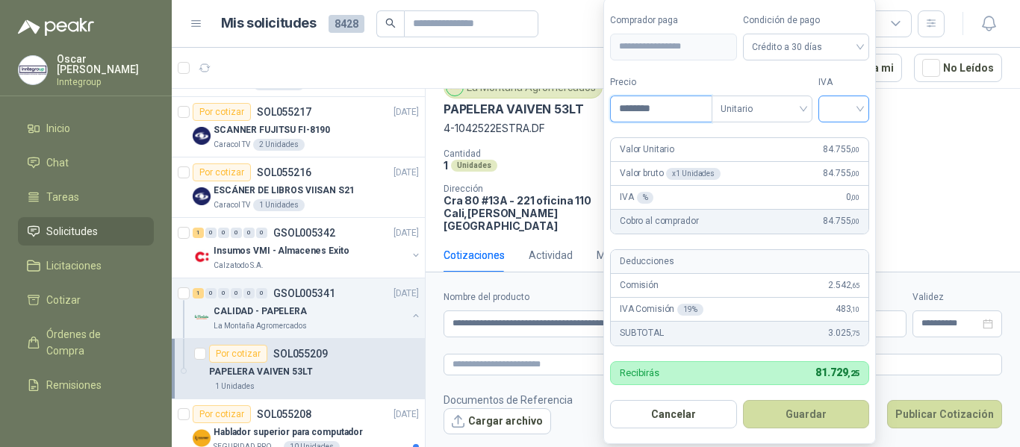
type input "********"
click at [842, 110] on input "search" at bounding box center [843, 107] width 33 height 22
click at [850, 140] on div "19%" at bounding box center [847, 139] width 28 height 16
click at [824, 419] on button "Guardar" at bounding box center [809, 414] width 128 height 28
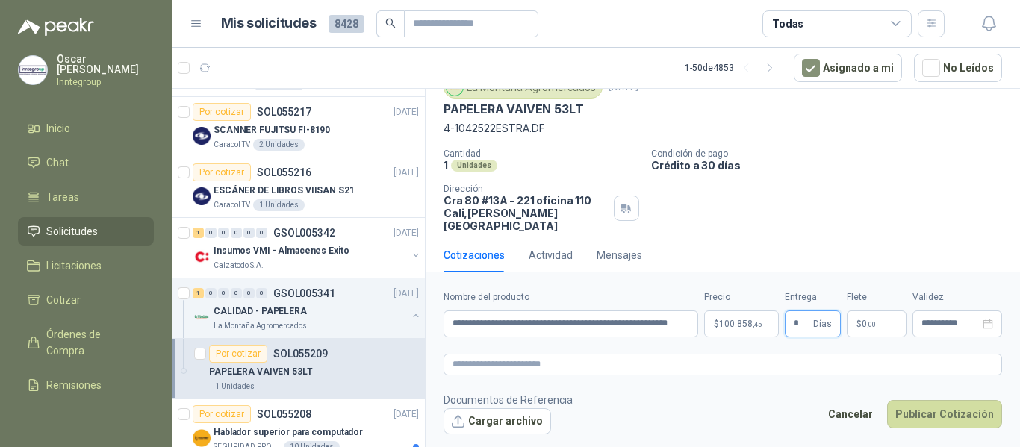
type input "*"
click at [874, 320] on span ",00" at bounding box center [871, 324] width 9 height 8
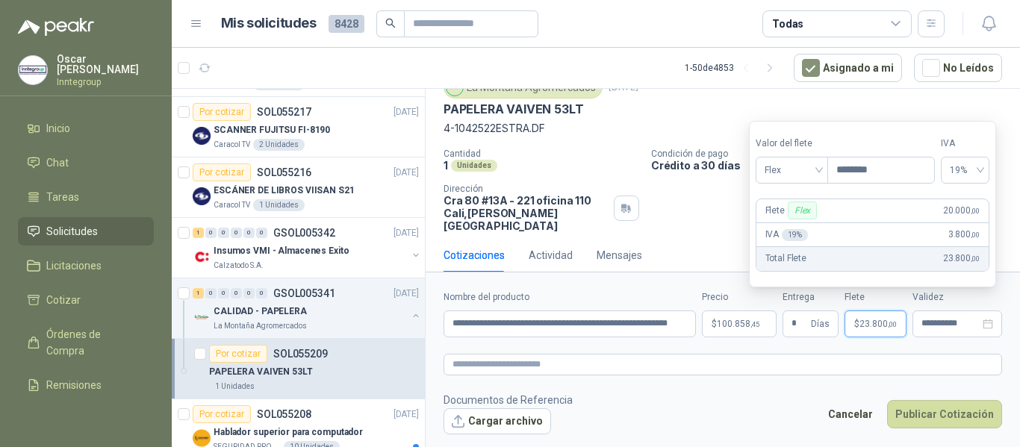
type input "********"
click at [783, 405] on footer "Documentos de Referencia Cargar archivo Cancelar Publicar Cotización" at bounding box center [723, 413] width 559 height 43
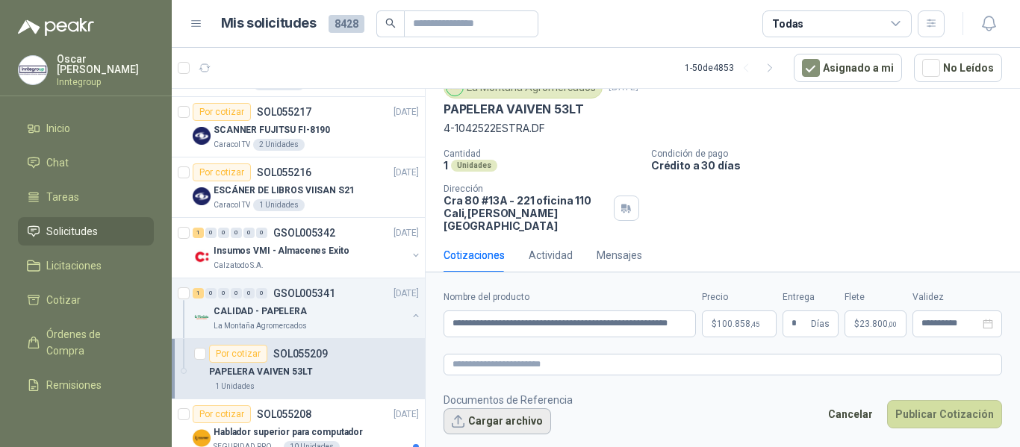
click at [508, 422] on button "Cargar archivo" at bounding box center [498, 421] width 108 height 27
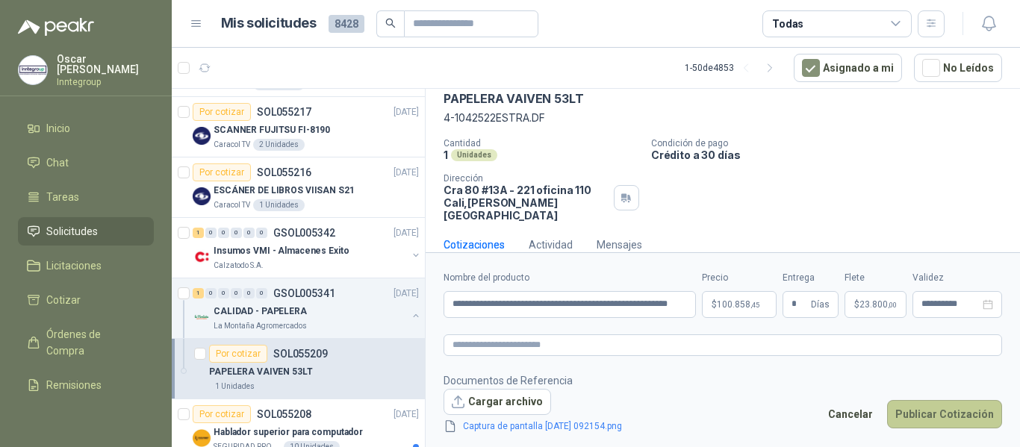
click at [939, 419] on button "Publicar Cotización" at bounding box center [944, 414] width 115 height 28
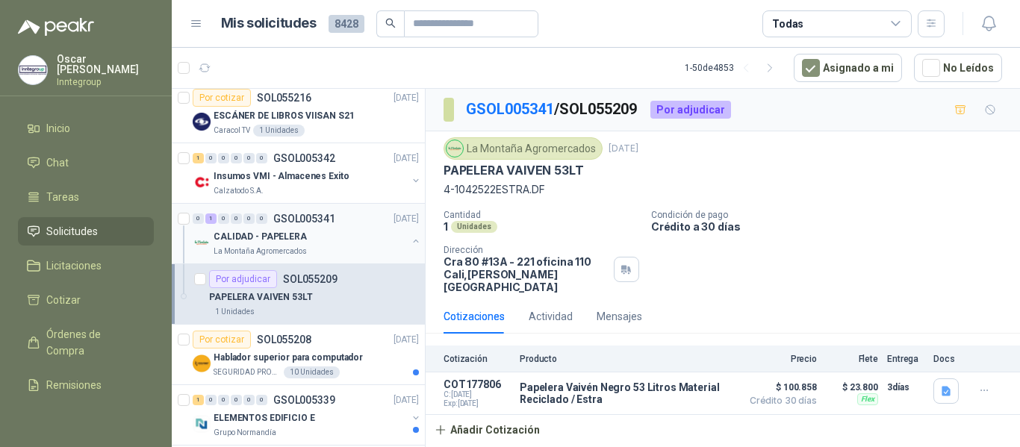
scroll to position [2016, 0]
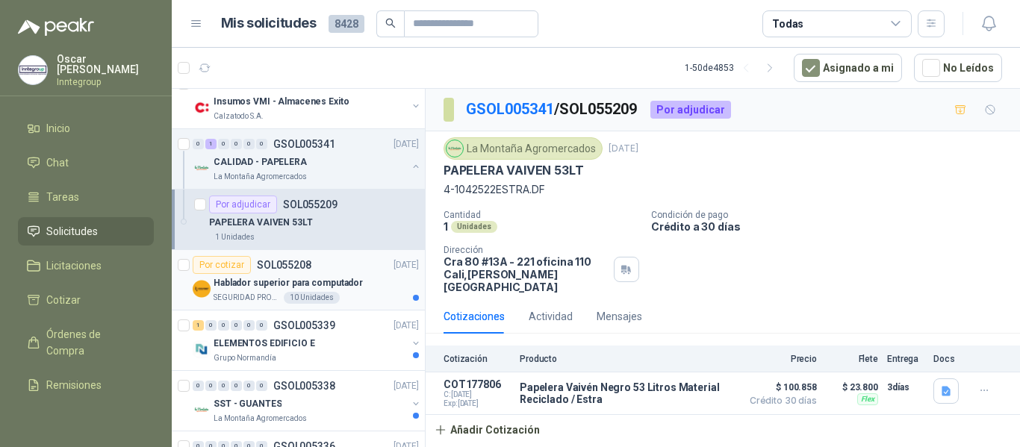
click at [309, 288] on p "Hablador superior para computador" at bounding box center [288, 283] width 149 height 14
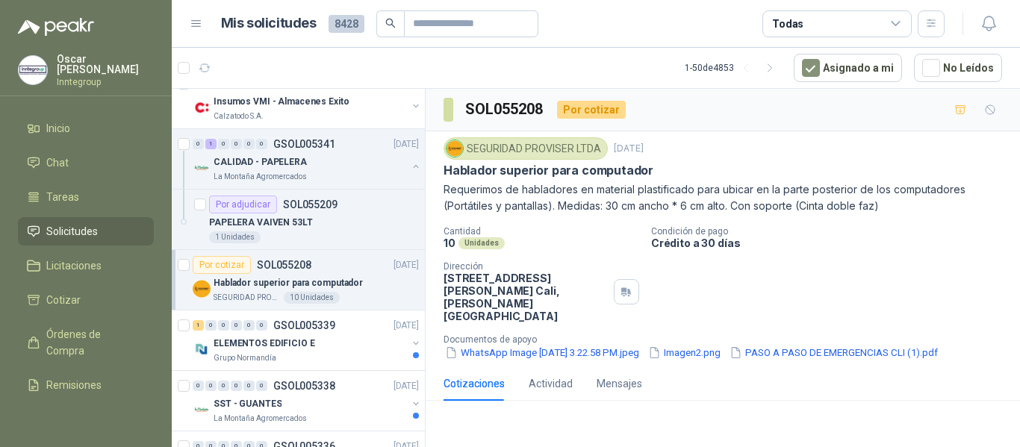
scroll to position [2091, 0]
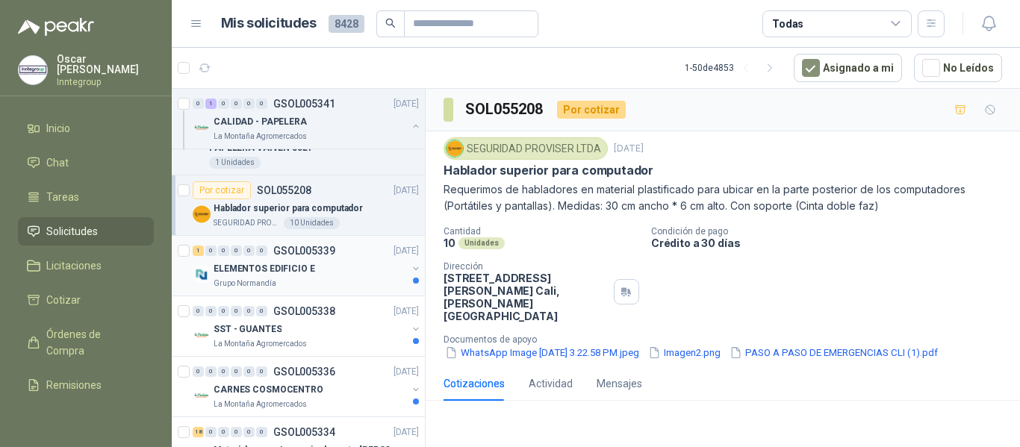
click at [335, 274] on div "ELEMENTOS EDIFICIO E" at bounding box center [310, 269] width 193 height 18
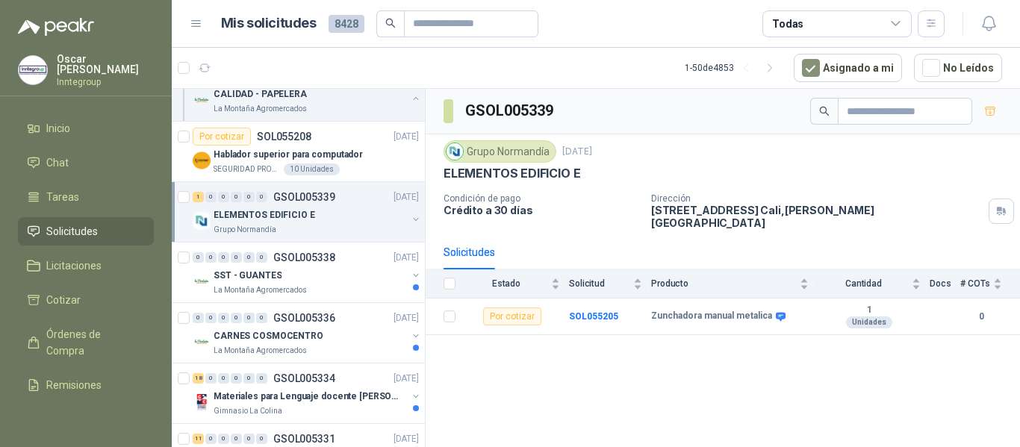
scroll to position [2166, 0]
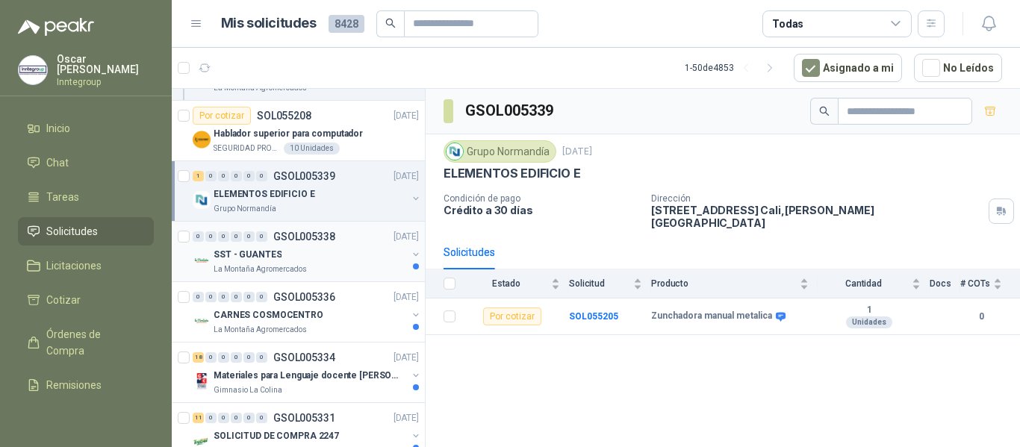
click at [329, 261] on div "SST - GUANTES" at bounding box center [310, 255] width 193 height 18
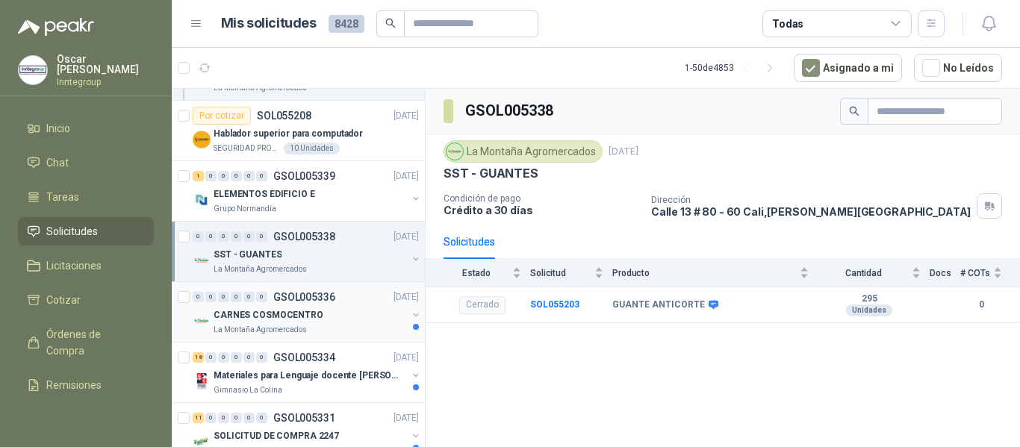
click at [324, 315] on div "CARNES COSMOCENTRO" at bounding box center [310, 315] width 193 height 18
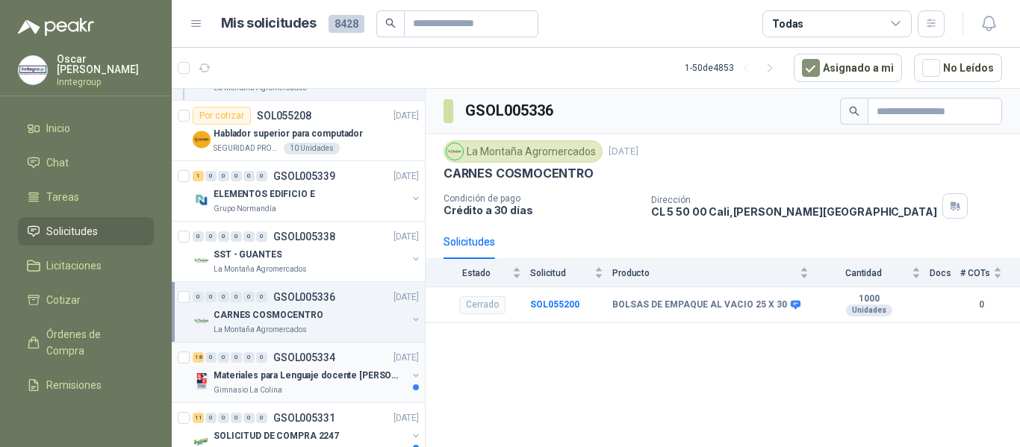
click at [307, 382] on p "Materiales para Lenguaje docente [PERSON_NAME]" at bounding box center [307, 376] width 186 height 14
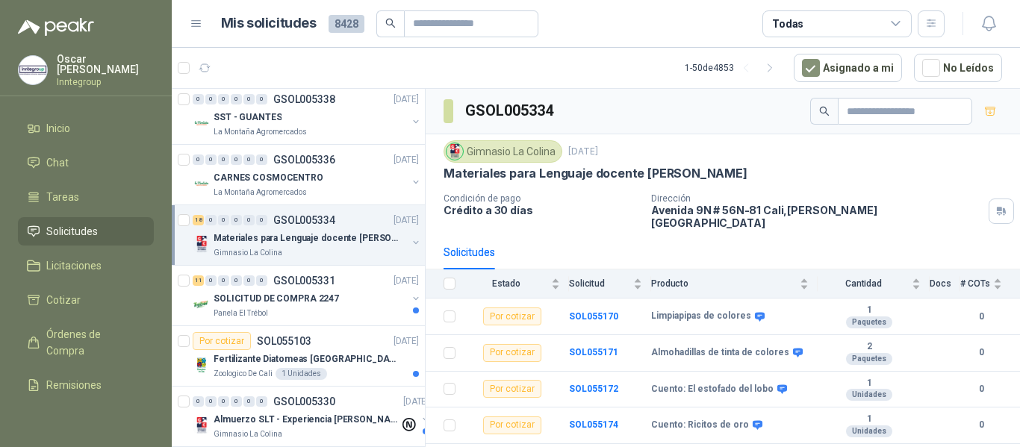
scroll to position [2315, 0]
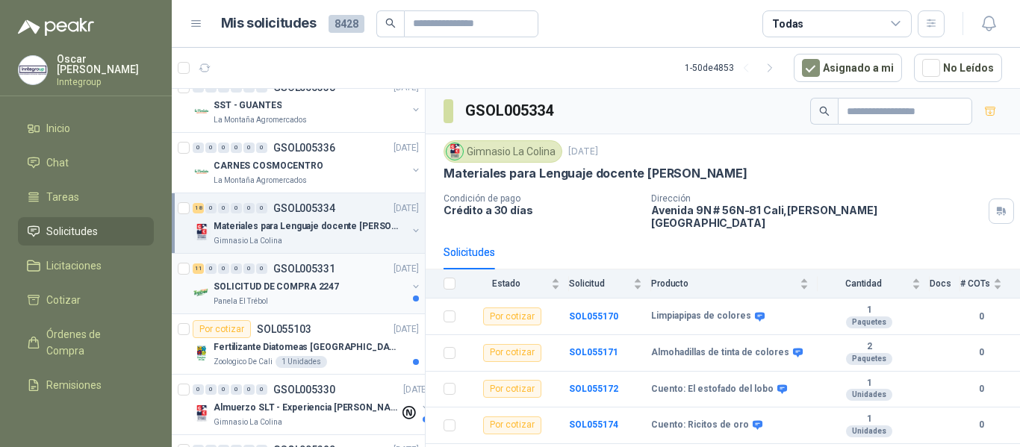
click at [325, 270] on p "GSOL005331" at bounding box center [304, 269] width 62 height 10
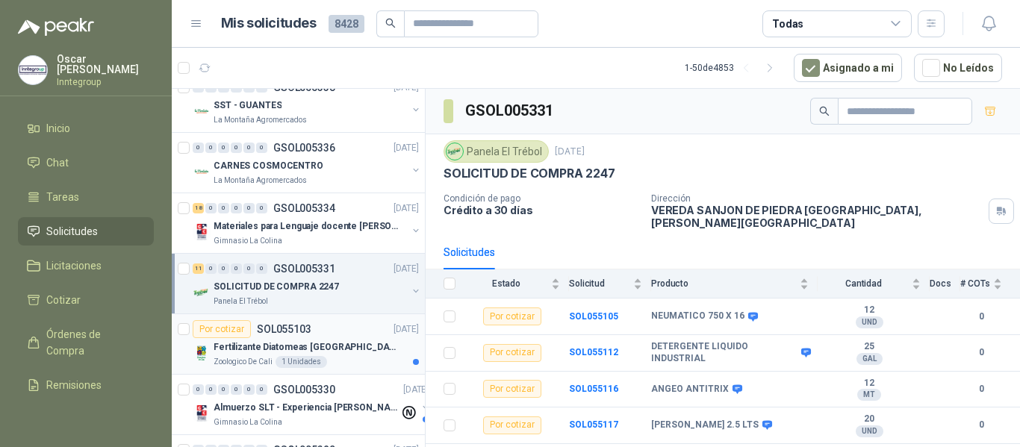
click at [334, 353] on p "Fertilizante Diatomeas [GEOGRAPHIC_DATA] 25kg Polvo" at bounding box center [307, 348] width 186 height 14
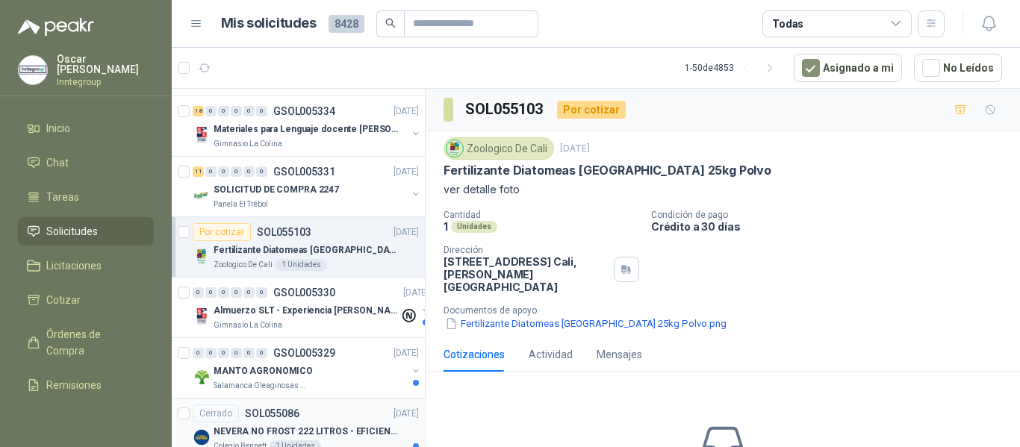
scroll to position [2464, 0]
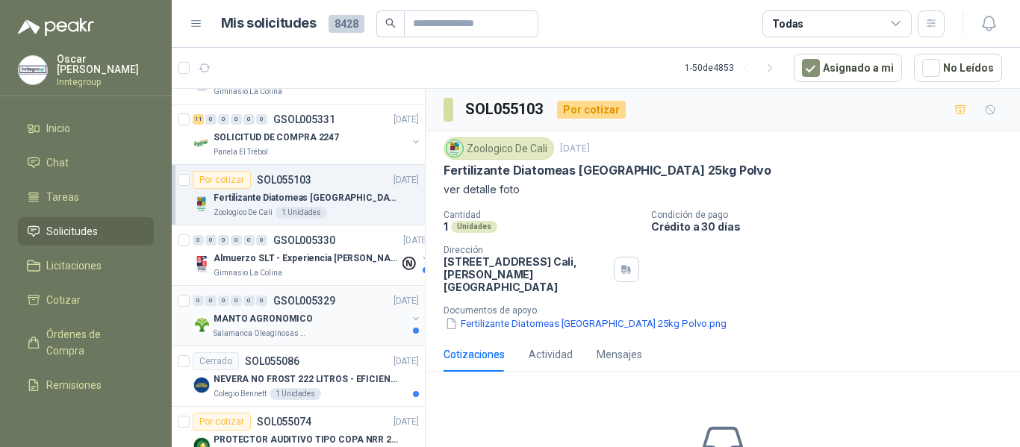
click at [320, 317] on div "MANTO AGRONOMICO" at bounding box center [310, 319] width 193 height 18
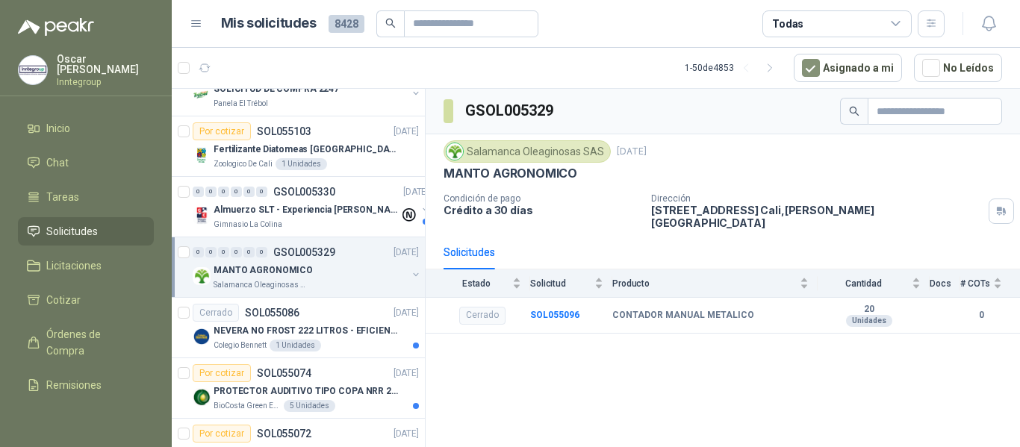
scroll to position [2539, 0]
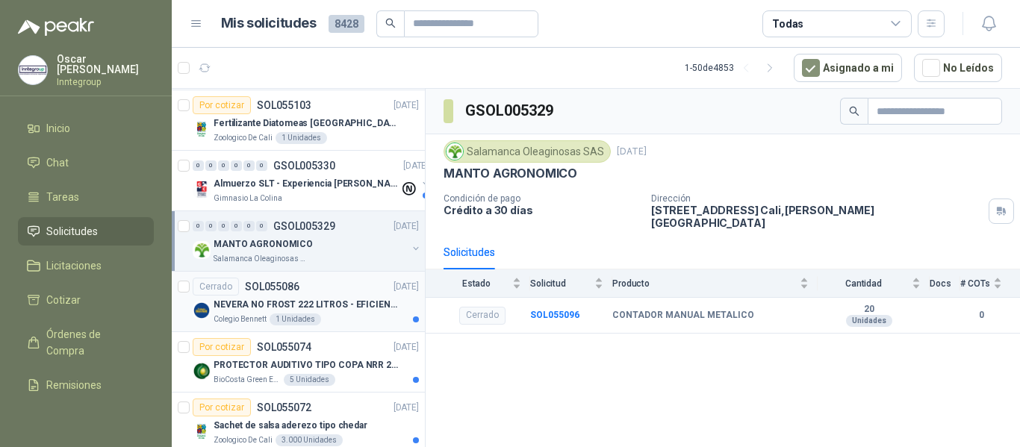
click at [327, 312] on div "NEVERA NO FROST 222 LITROS - EFICIENCIA ENERGETICA A" at bounding box center [316, 305] width 205 height 18
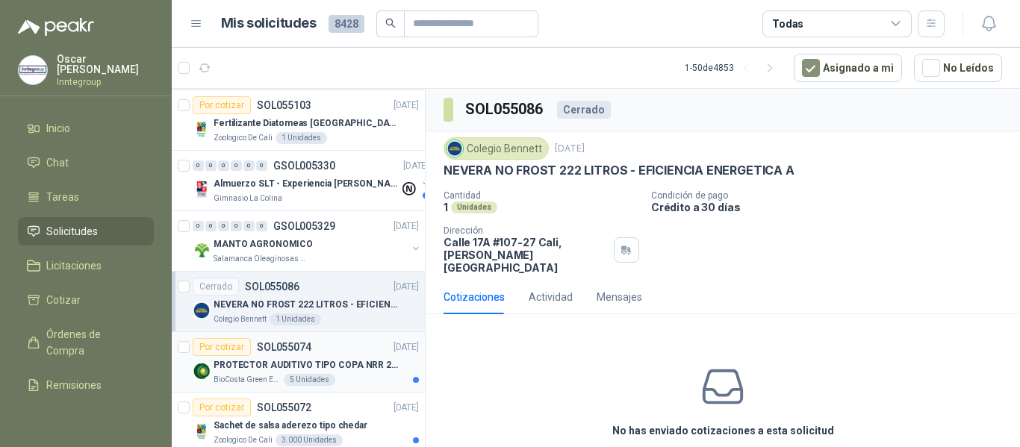
click at [348, 374] on div "BioCosta Green Energy S.A.S 5 Unidades" at bounding box center [316, 380] width 205 height 12
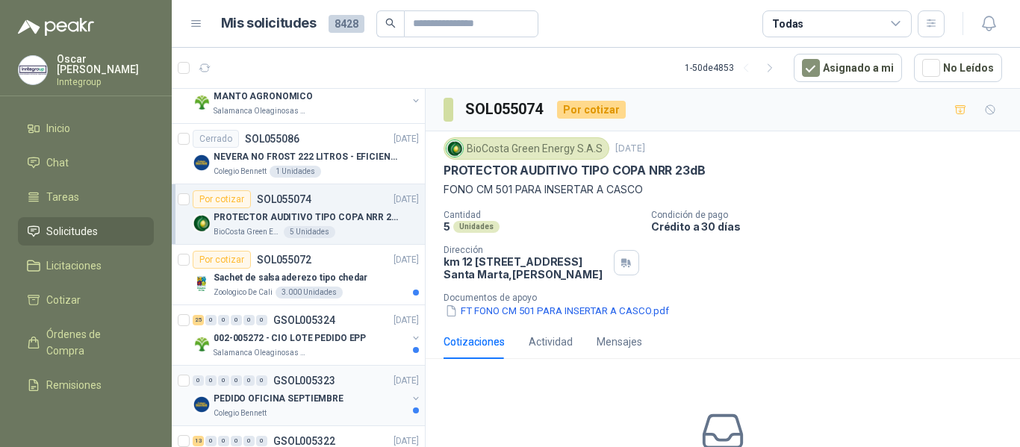
scroll to position [2688, 0]
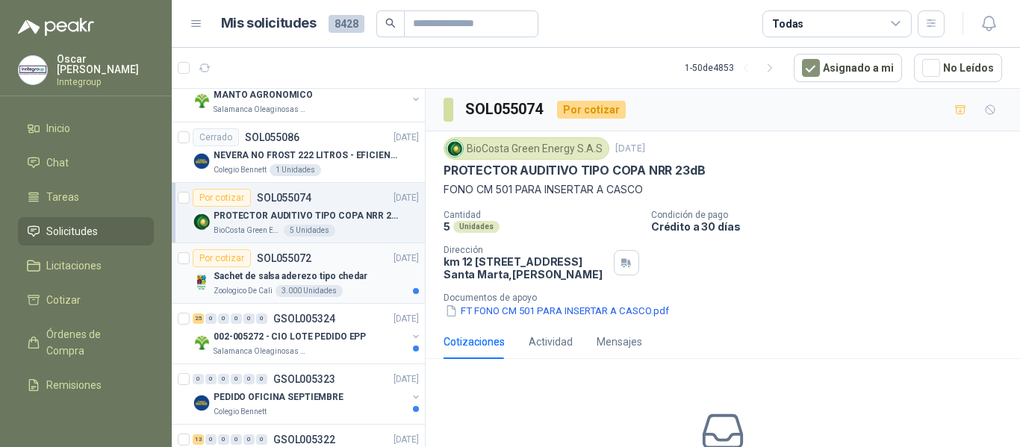
click at [317, 264] on div "Por cotizar SOL055072 [DATE]" at bounding box center [306, 258] width 226 height 18
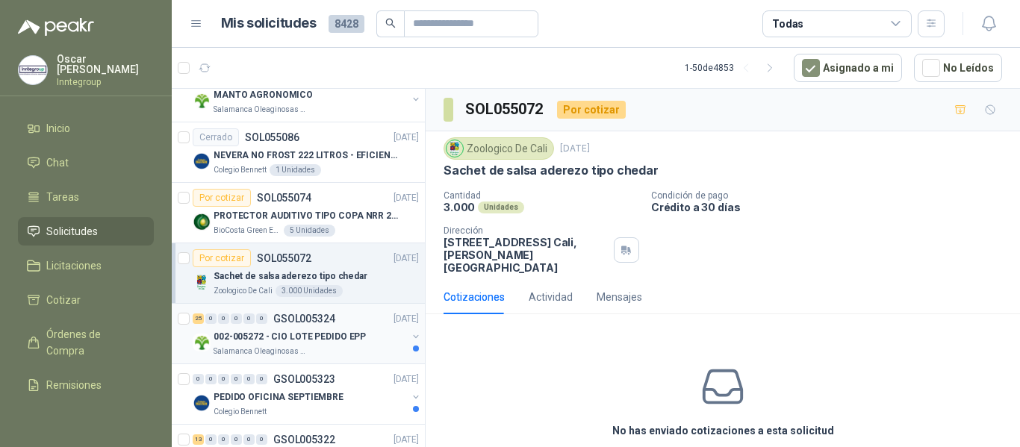
click at [331, 351] on div "Salamanca Oleaginosas SAS" at bounding box center [310, 352] width 193 height 12
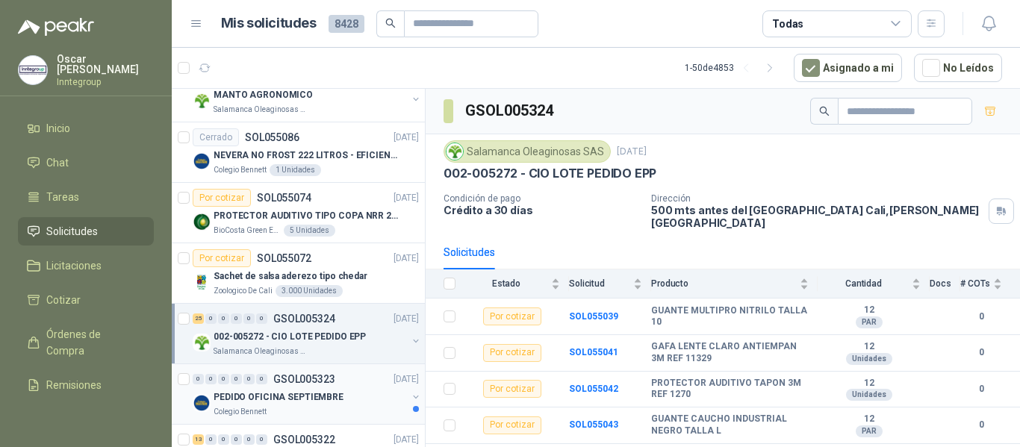
click at [333, 382] on p "GSOL005323" at bounding box center [304, 379] width 62 height 10
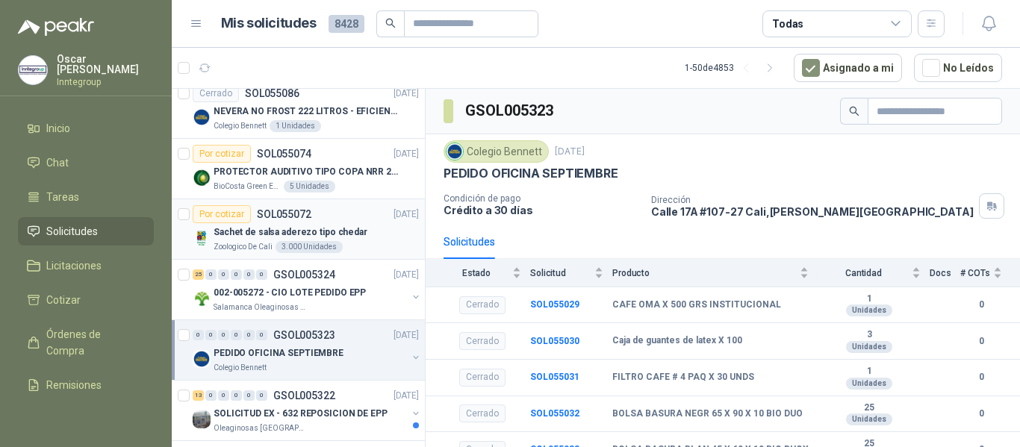
scroll to position [2754, 0]
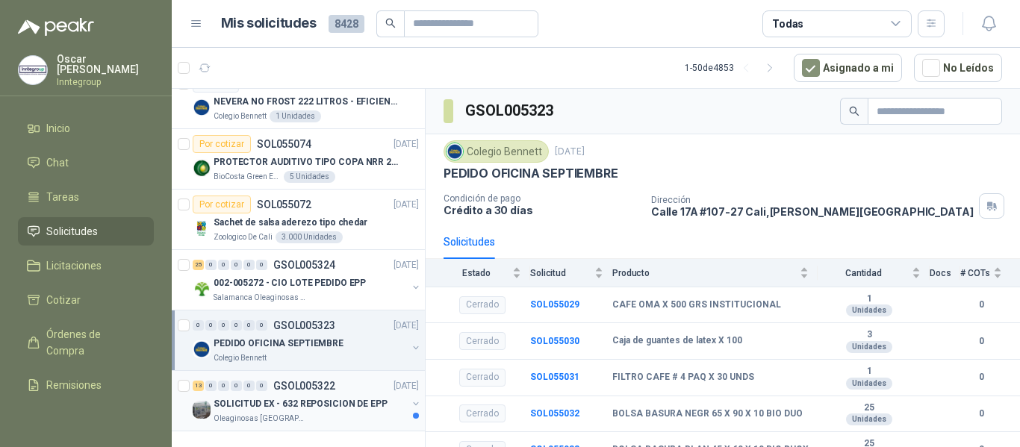
click at [338, 377] on div "13 0 0 0 0 0 GSOL005322 [DATE]" at bounding box center [307, 386] width 229 height 18
